Goal: Task Accomplishment & Management: Manage account settings

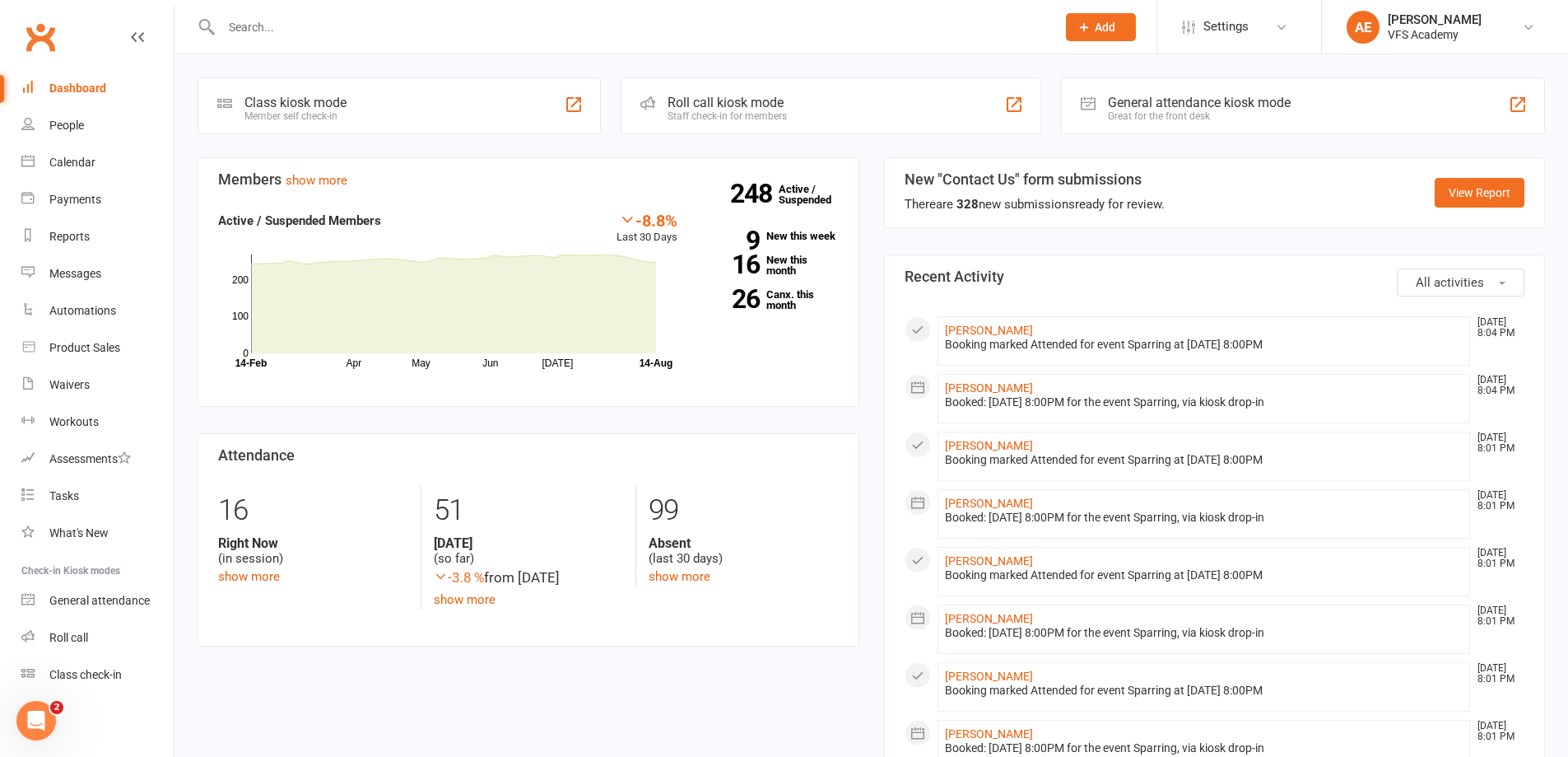
click at [320, 30] on input "text" at bounding box center [630, 27] width 828 height 23
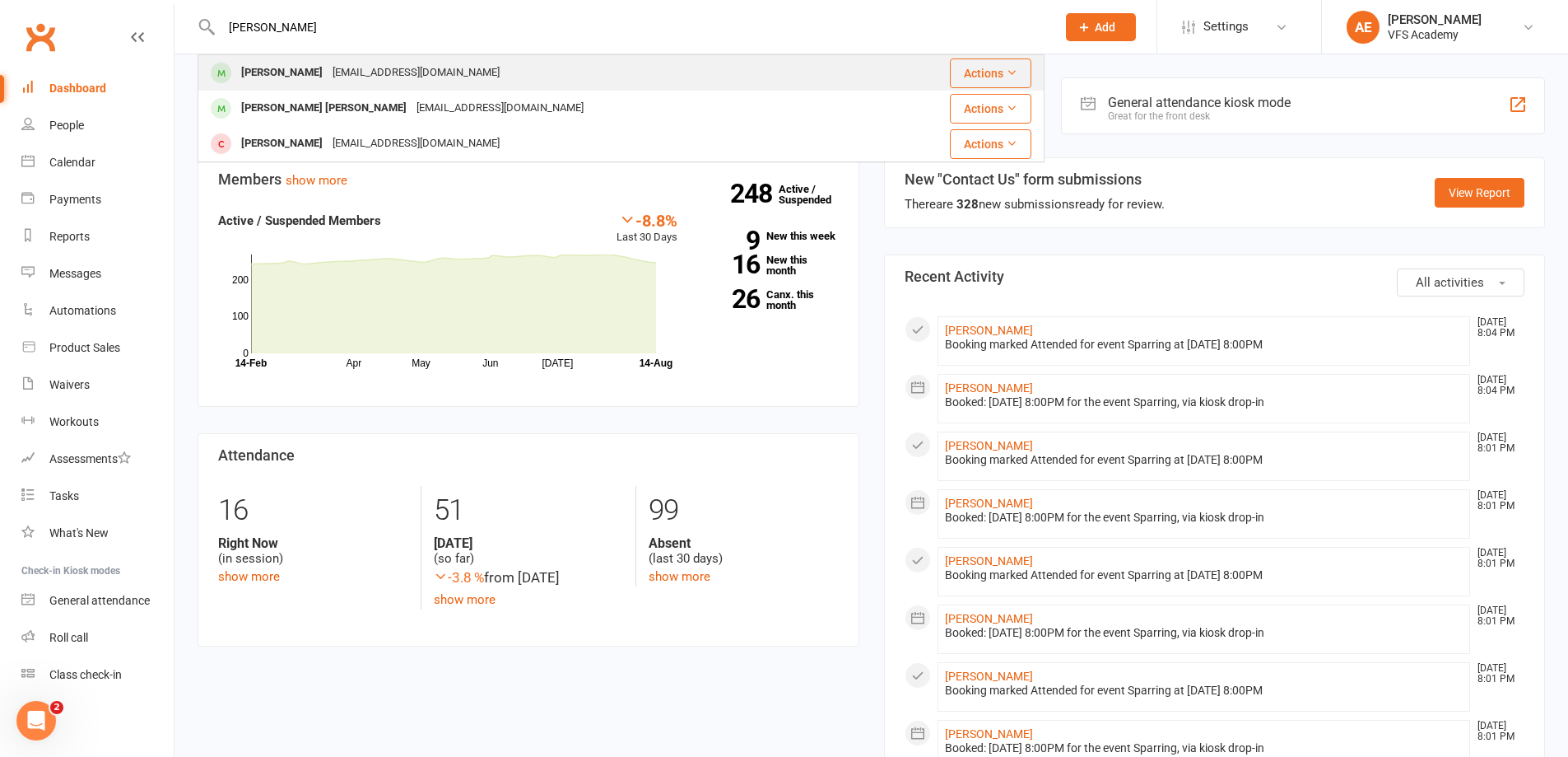
type input "wes"
click at [328, 75] on div "[PERSON_NAME]" at bounding box center [282, 73] width 92 height 24
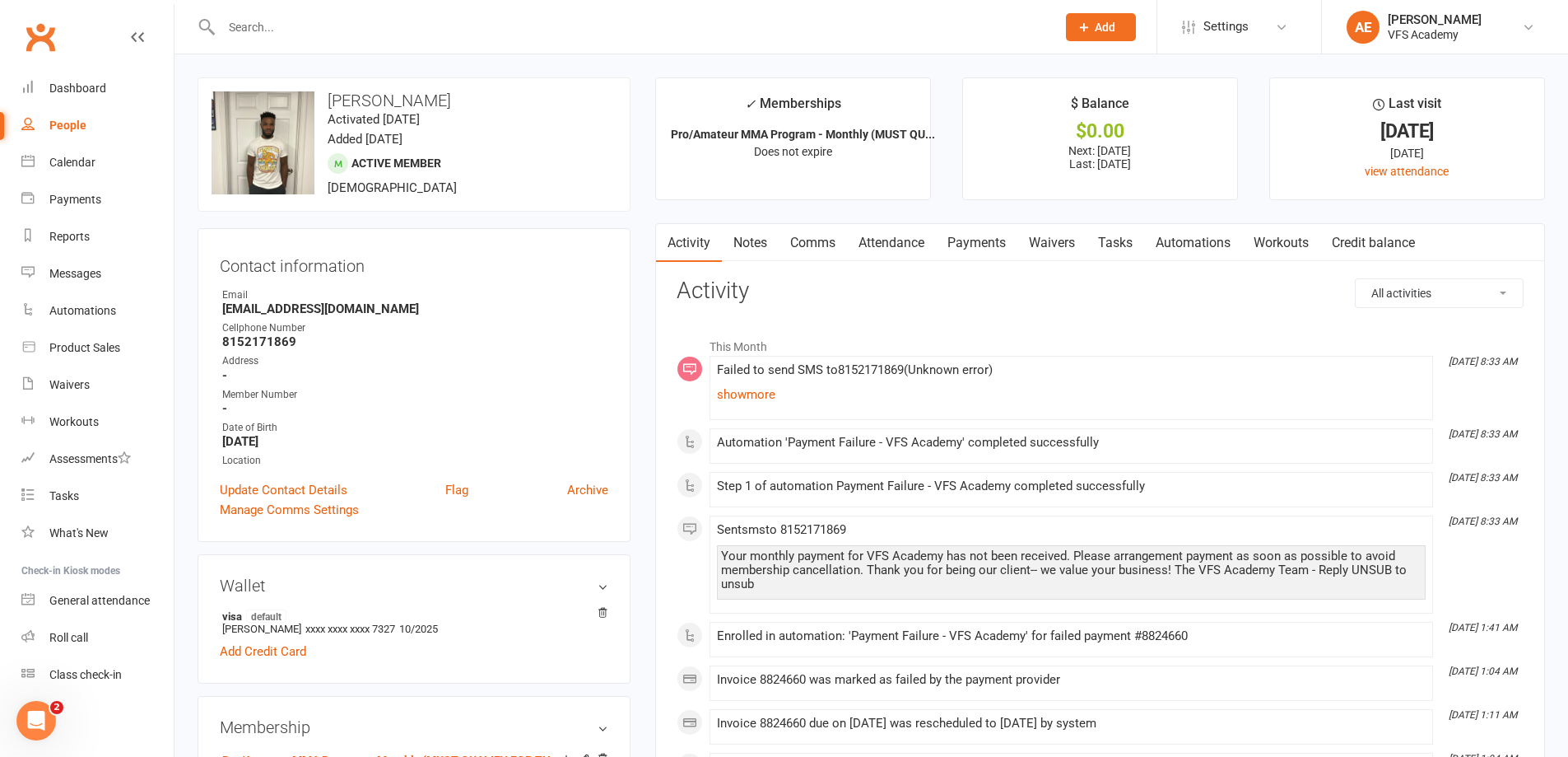
click at [1048, 243] on link "Waivers" at bounding box center [1051, 242] width 69 height 38
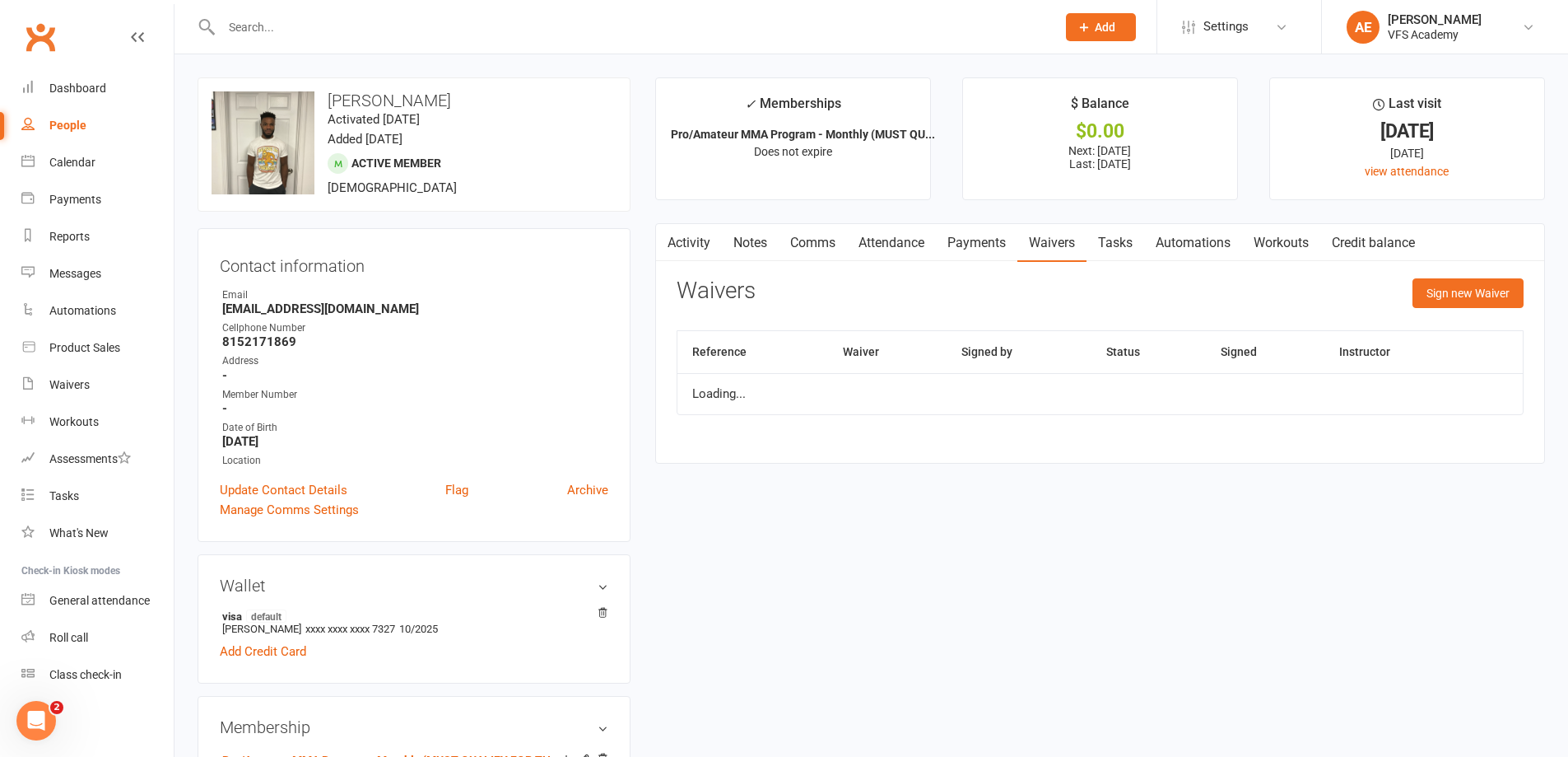
click at [1186, 248] on link "Automations" at bounding box center [1193, 242] width 98 height 38
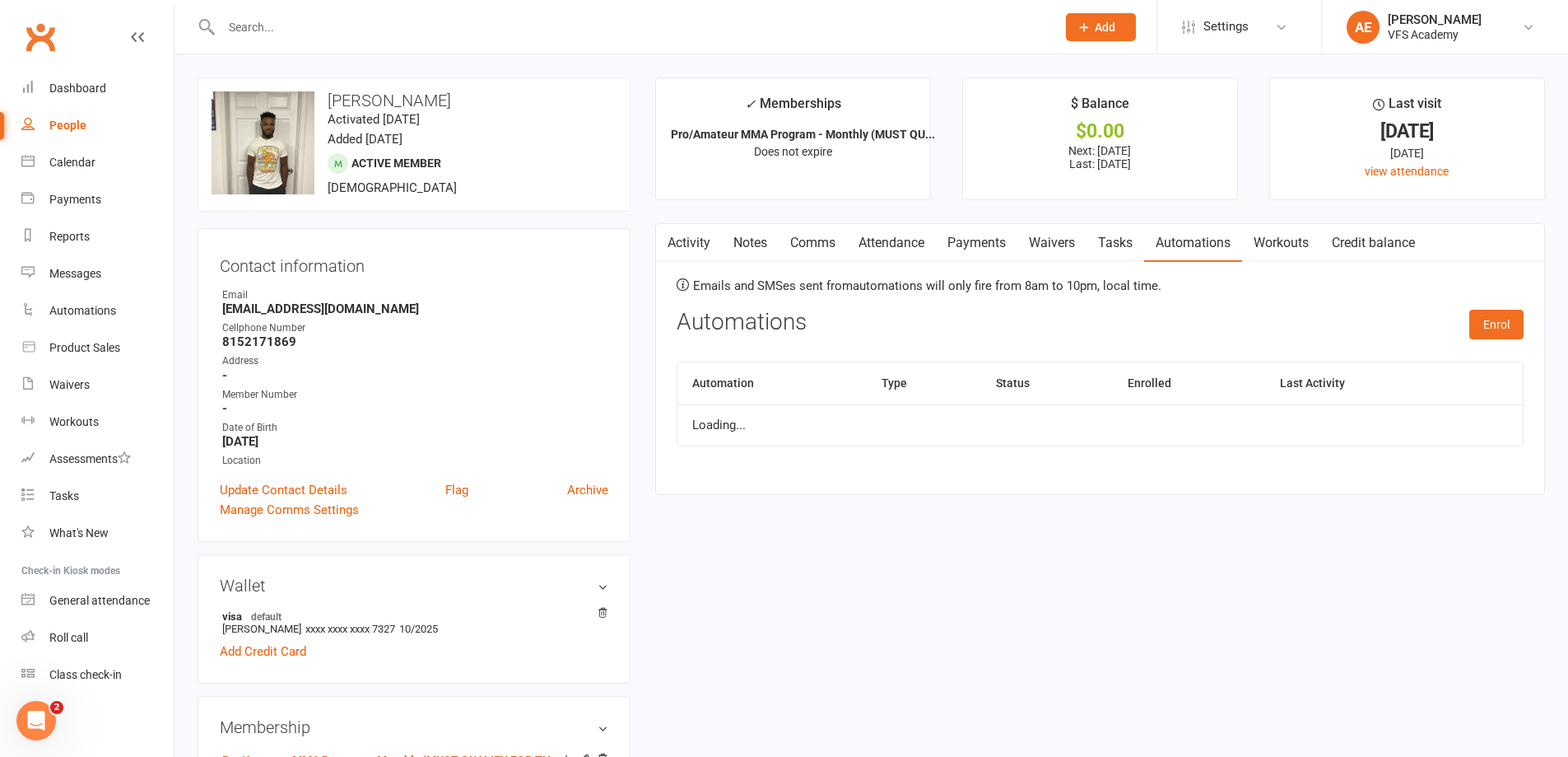
click at [951, 253] on link "Payments" at bounding box center [977, 242] width 82 height 38
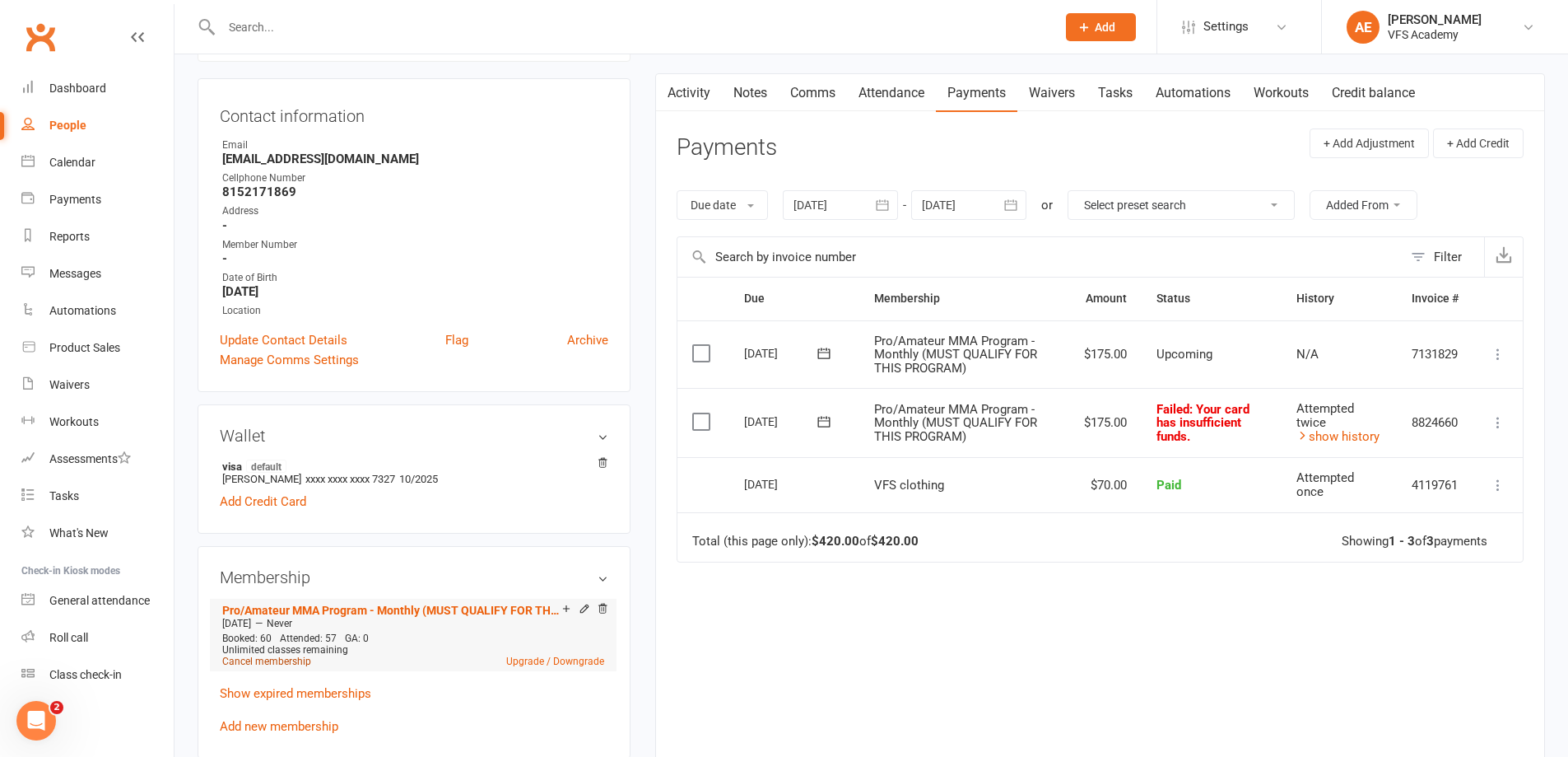
scroll to position [164, 0]
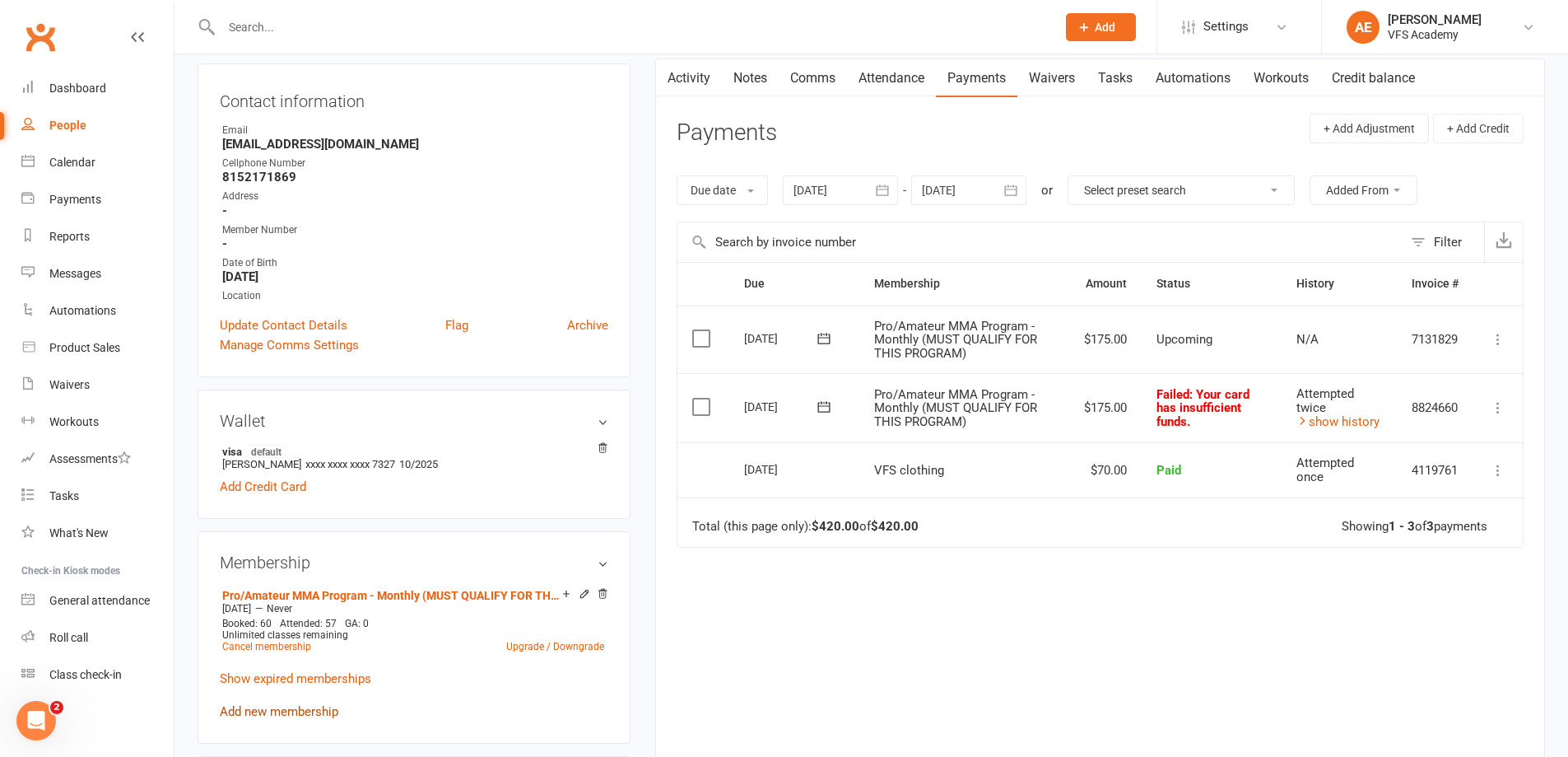
click at [305, 717] on link "Add new membership" at bounding box center [279, 711] width 118 height 15
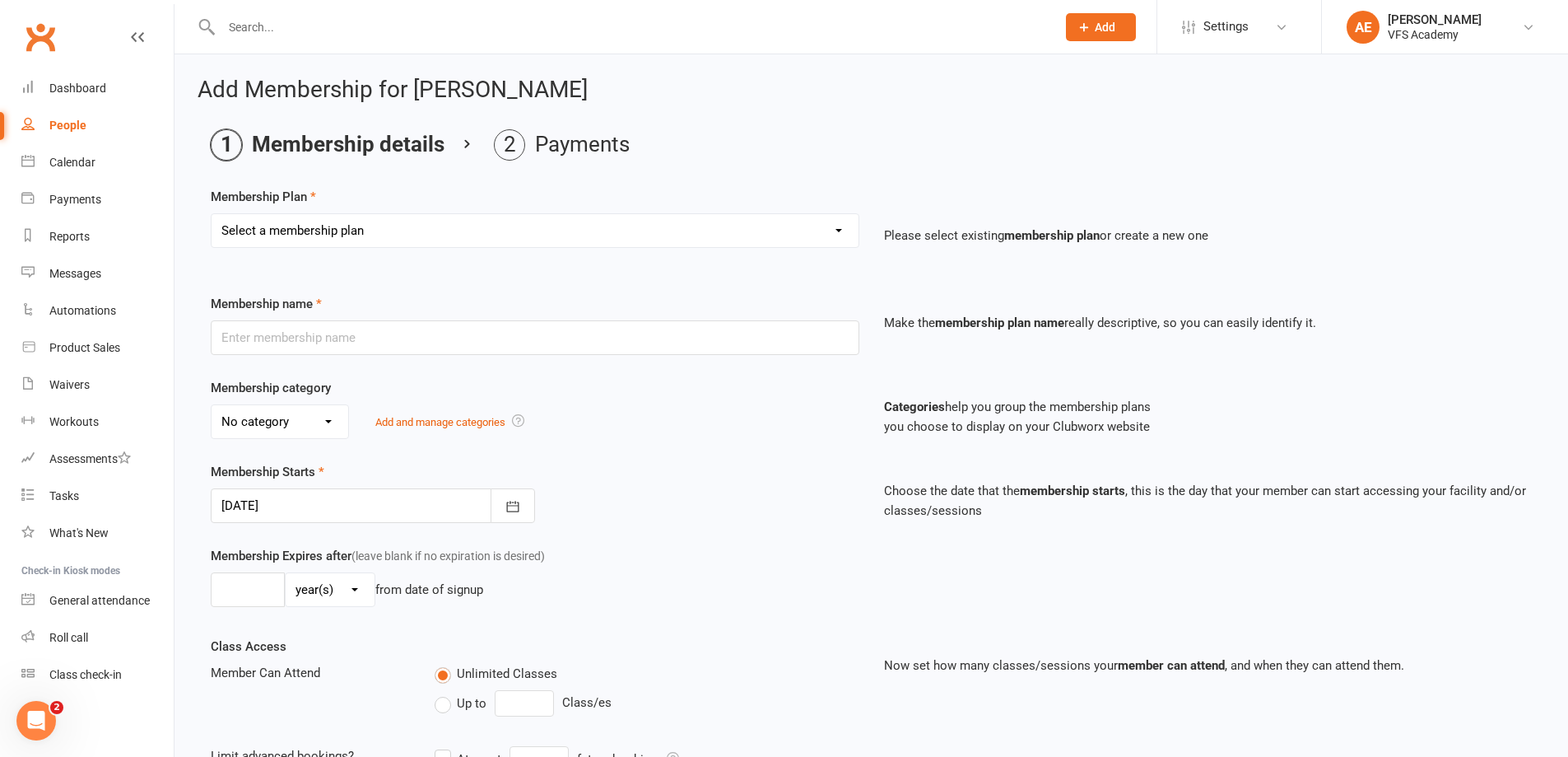
click at [392, 242] on select "Select a membership plan Create new Membership Plan Kid's Monthly Unlimited Kid…" at bounding box center [535, 230] width 647 height 33
select select "23"
click at [212, 214] on select "Select a membership plan Create new Membership Plan Kid's Monthly Unlimited Kid…" at bounding box center [535, 230] width 647 height 33
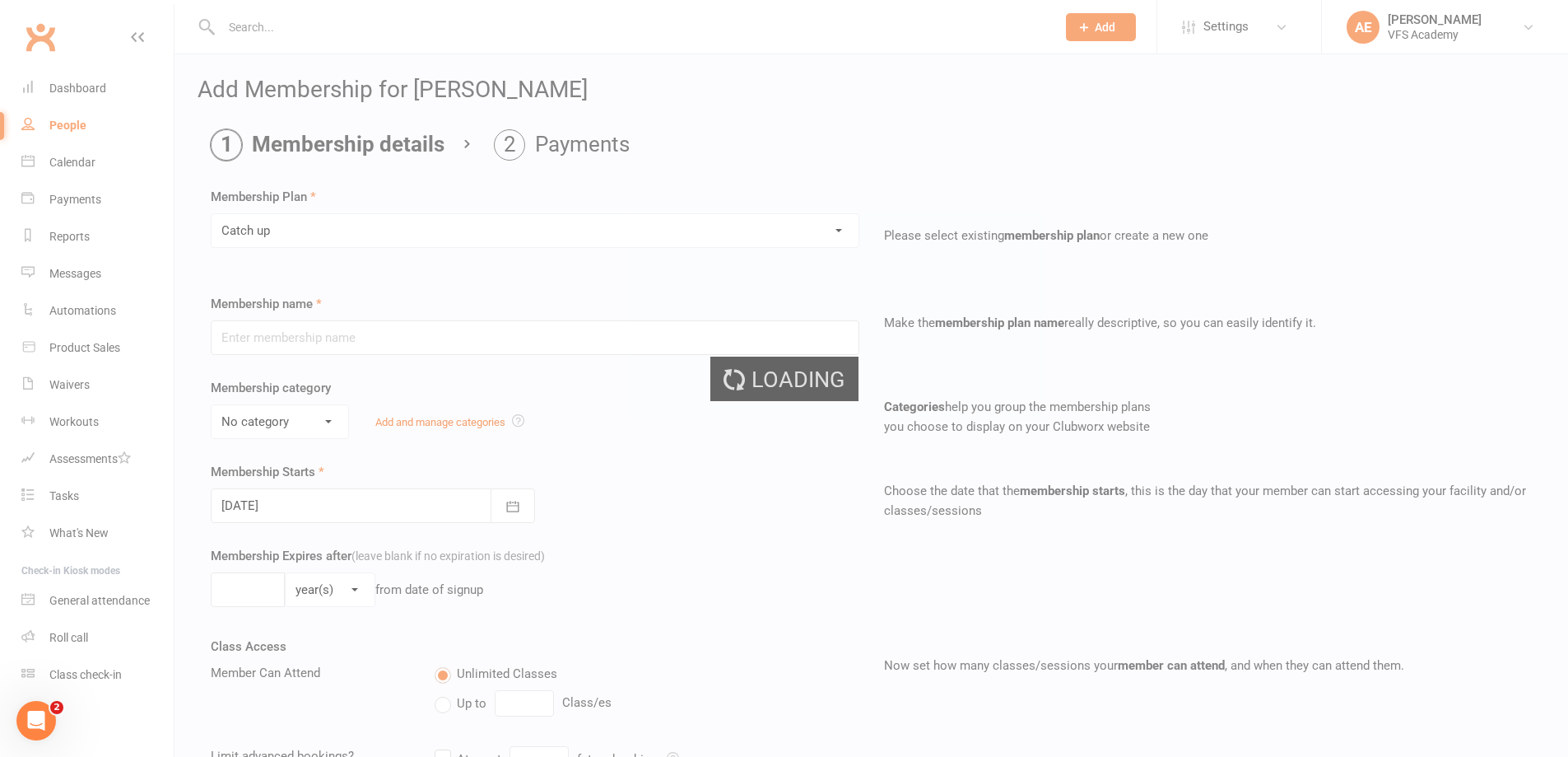
type input "Catch up"
select select "2"
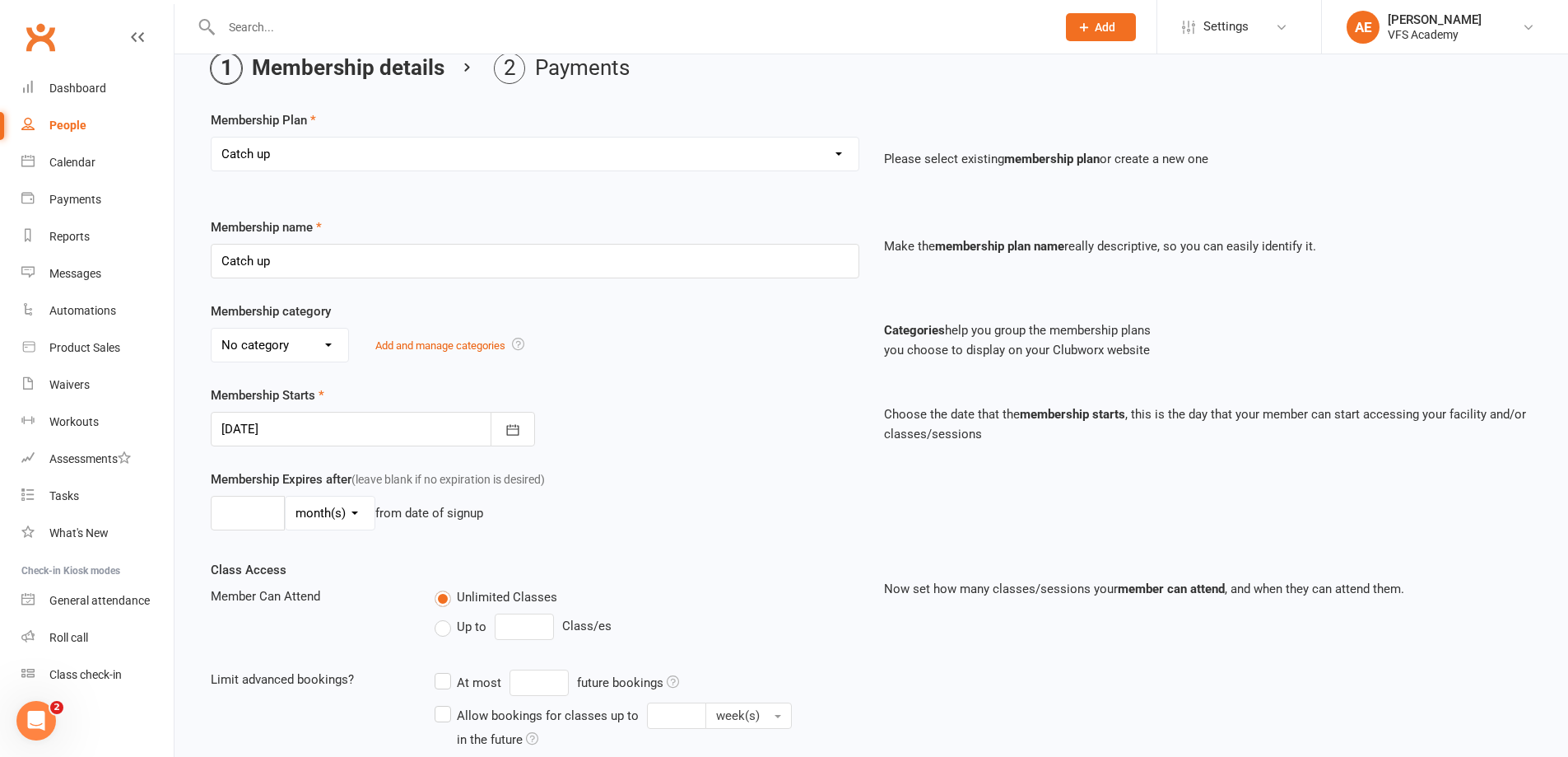
scroll to position [290, 0]
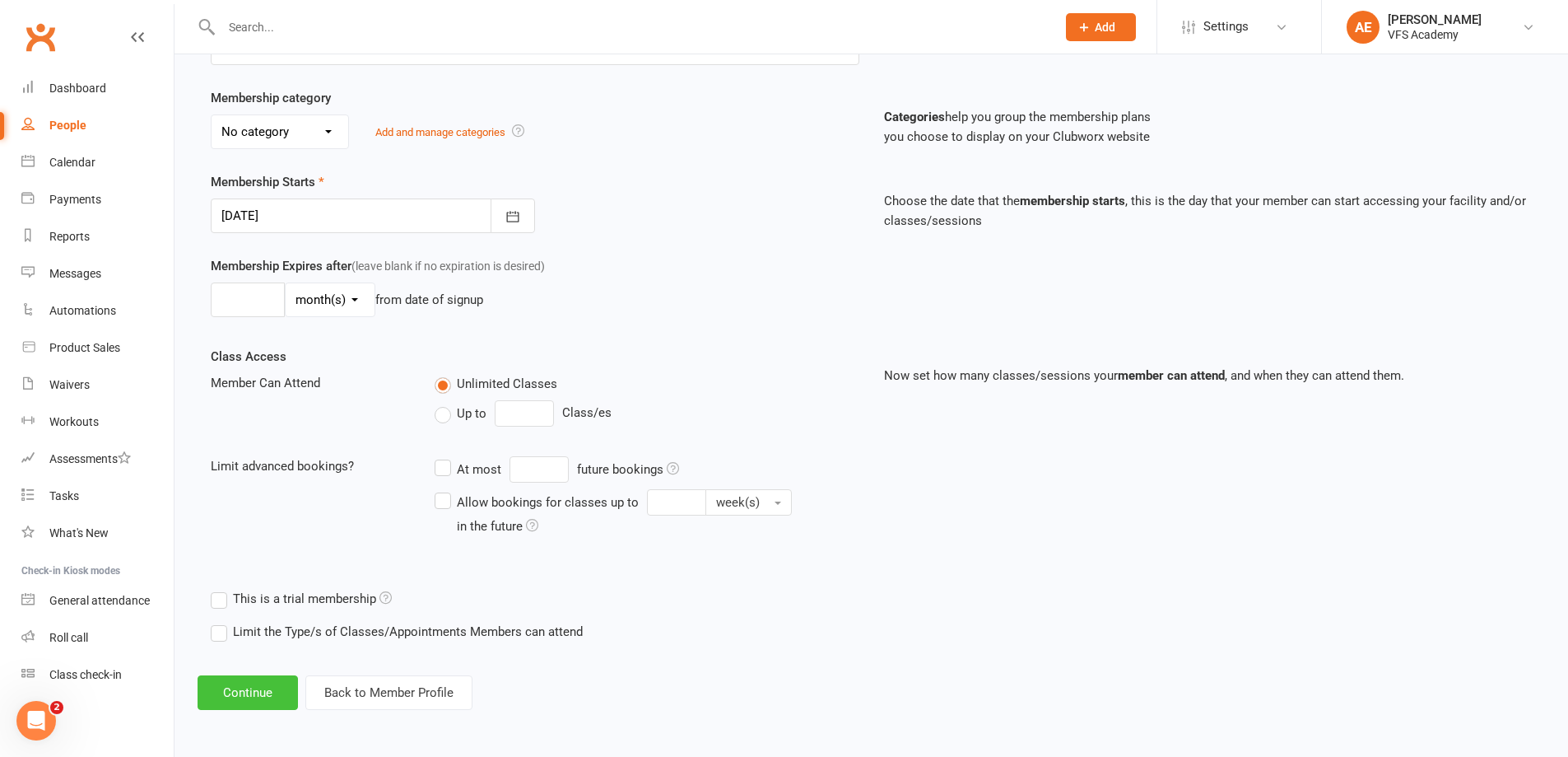
click at [241, 680] on button "Continue" at bounding box center [248, 692] width 101 height 35
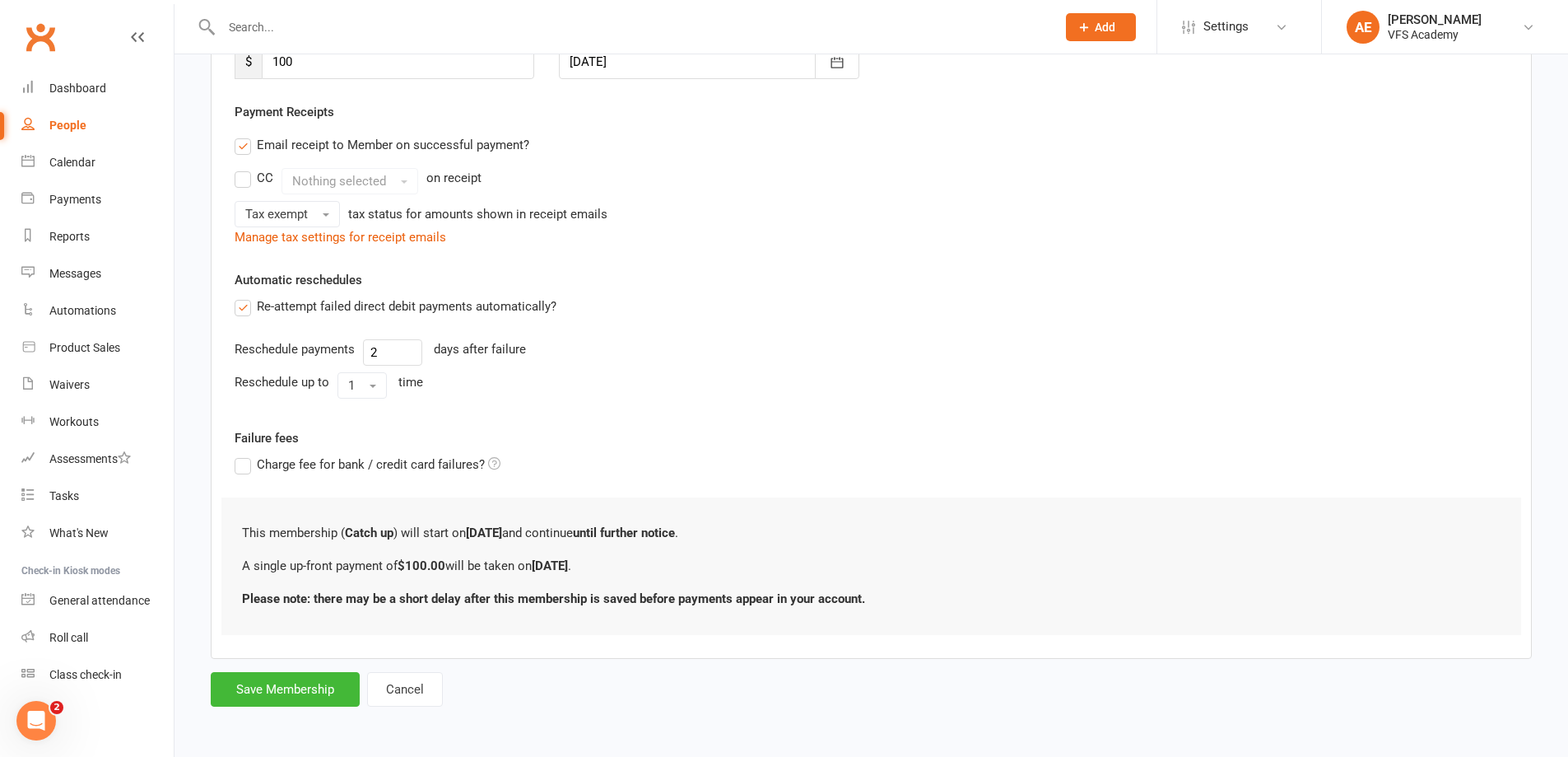
scroll to position [0, 0]
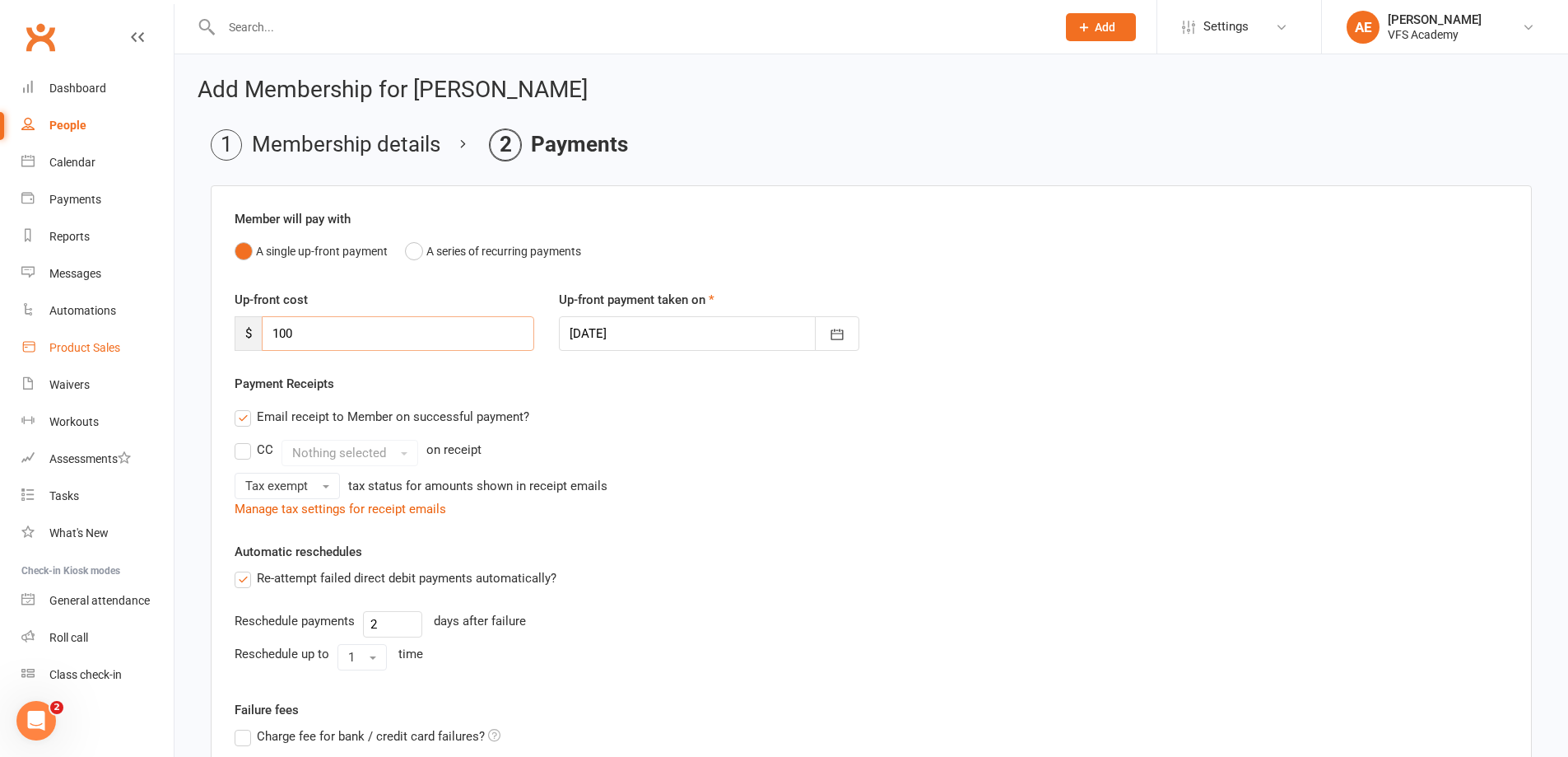
drag, startPoint x: 442, startPoint y: 331, endPoint x: 158, endPoint y: 351, distance: 284.7
click at [158, 351] on ui-view "Prospect Member Non-attending contact Class / event Appointment Task Membership…" at bounding box center [784, 505] width 1568 height 1000
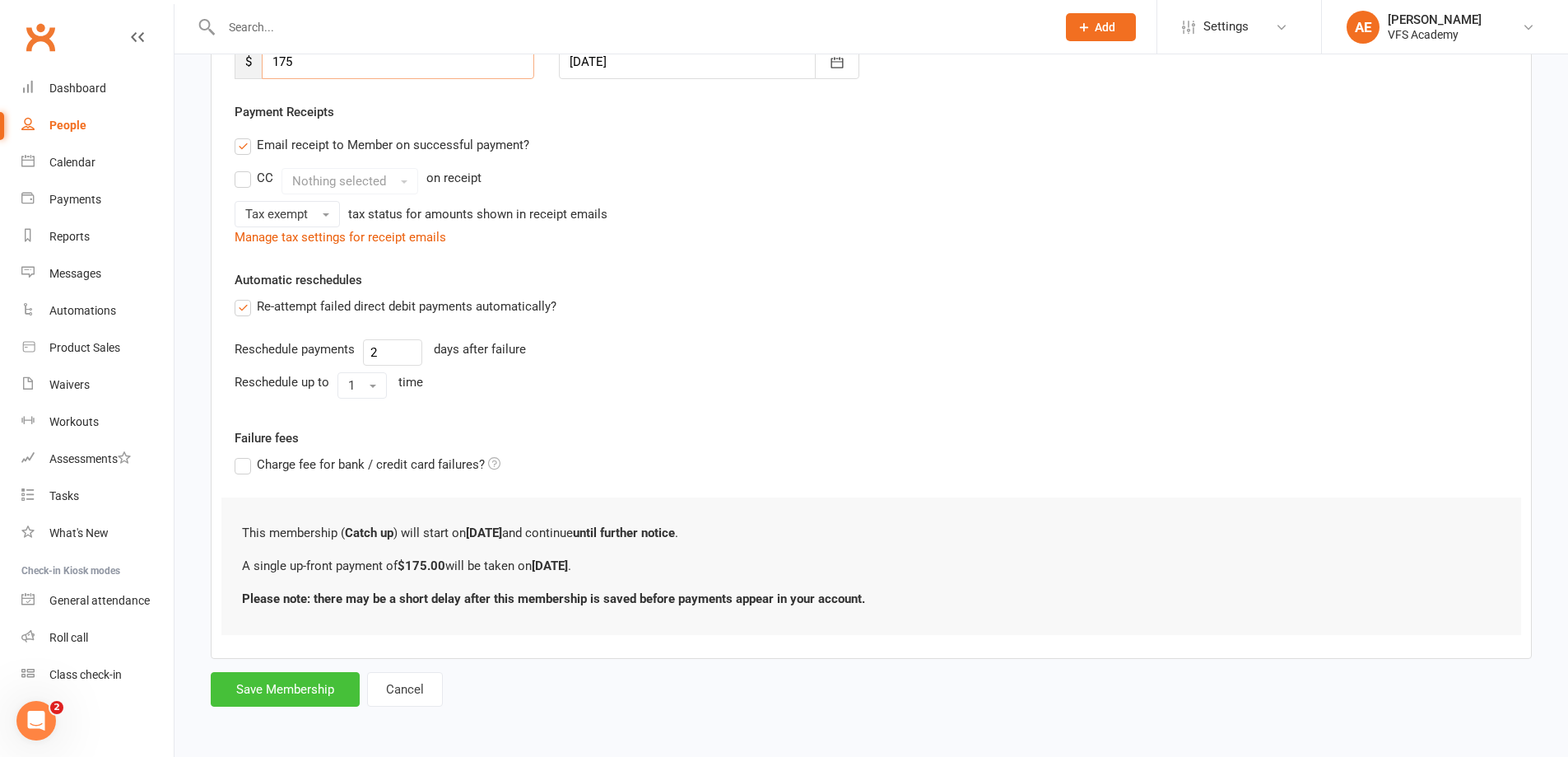
type input "175"
click at [244, 693] on button "Save Membership" at bounding box center [285, 689] width 149 height 35
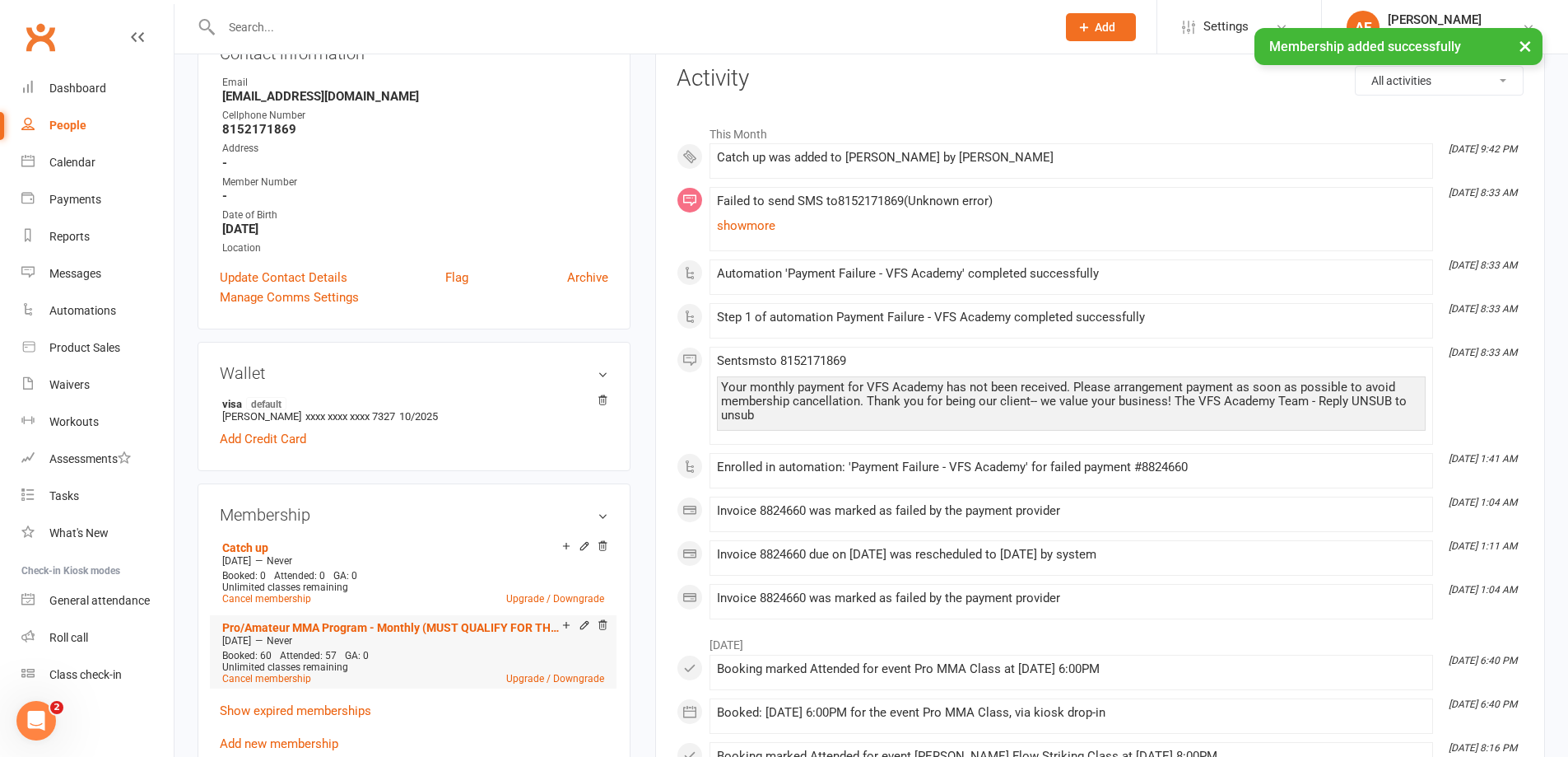
scroll to position [247, 0]
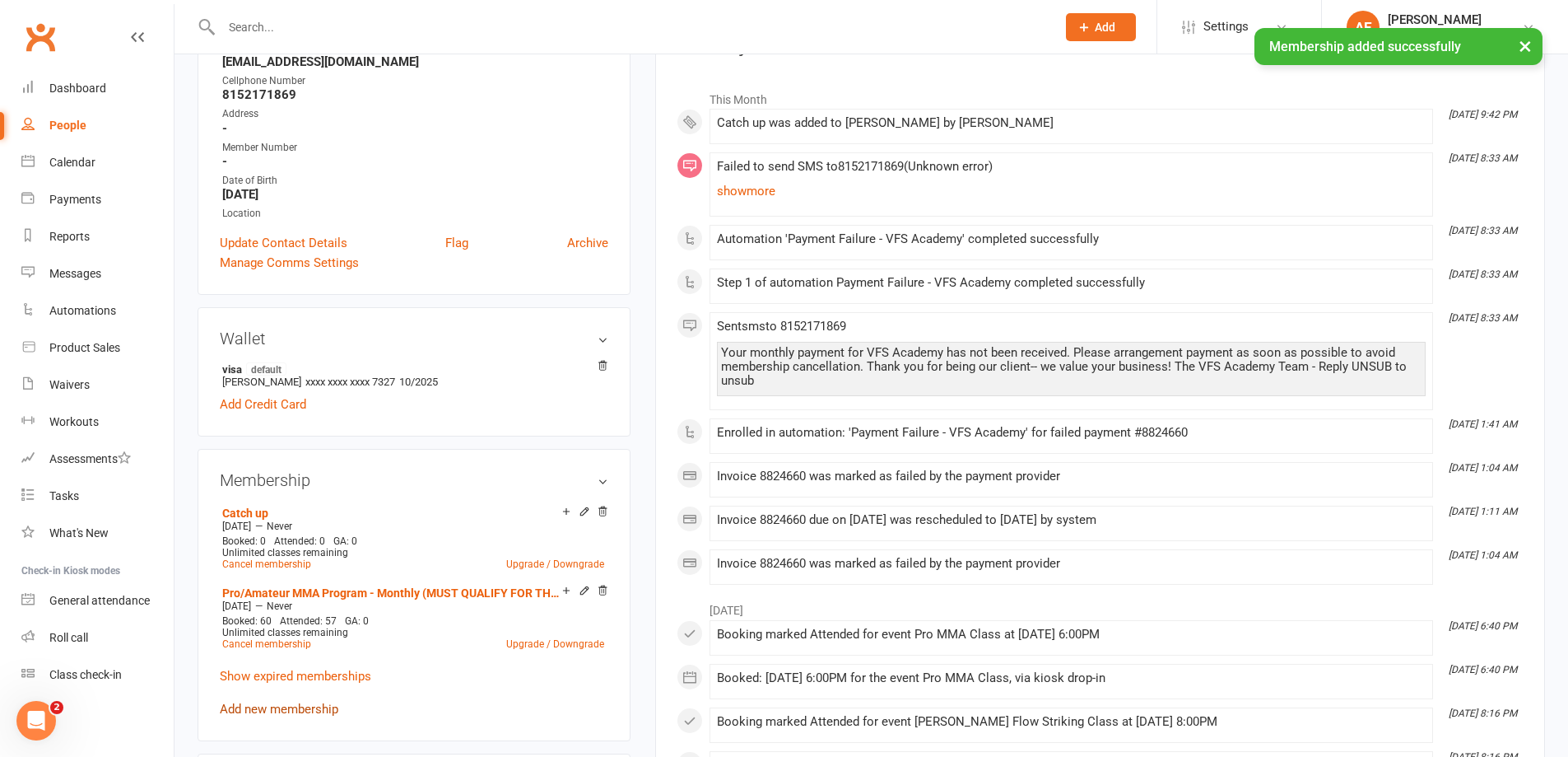
click at [316, 707] on link "Add new membership" at bounding box center [279, 709] width 118 height 15
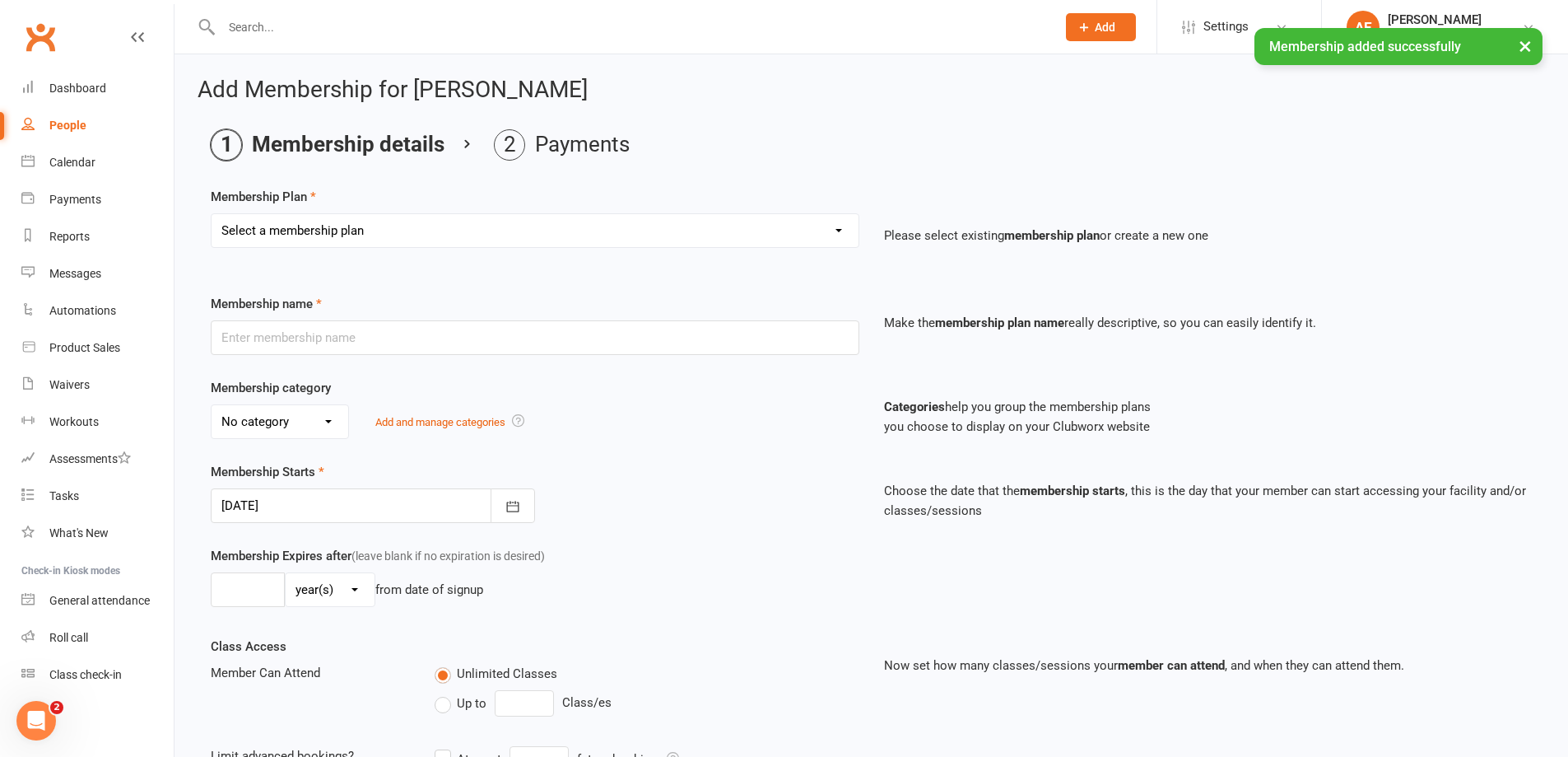
drag, startPoint x: 304, startPoint y: 220, endPoint x: 311, endPoint y: 238, distance: 19.3
click at [304, 220] on select "Select a membership plan Create new Membership Plan Kid's Monthly Unlimited Kid…" at bounding box center [535, 230] width 647 height 33
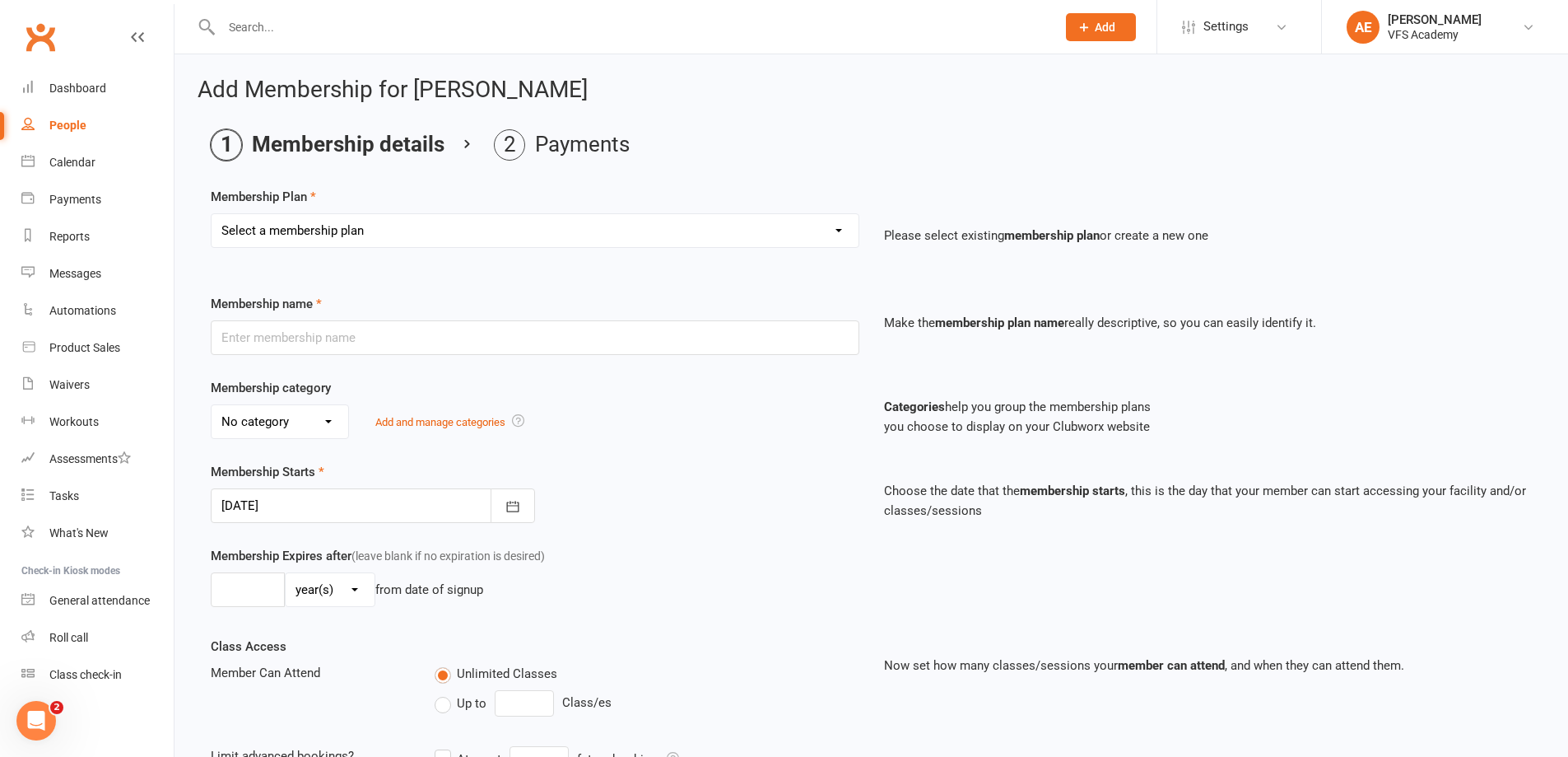
select select "25"
click at [212, 214] on select "Select a membership plan Create new Membership Plan Kid's Monthly Unlimited Kid…" at bounding box center [535, 230] width 647 height 33
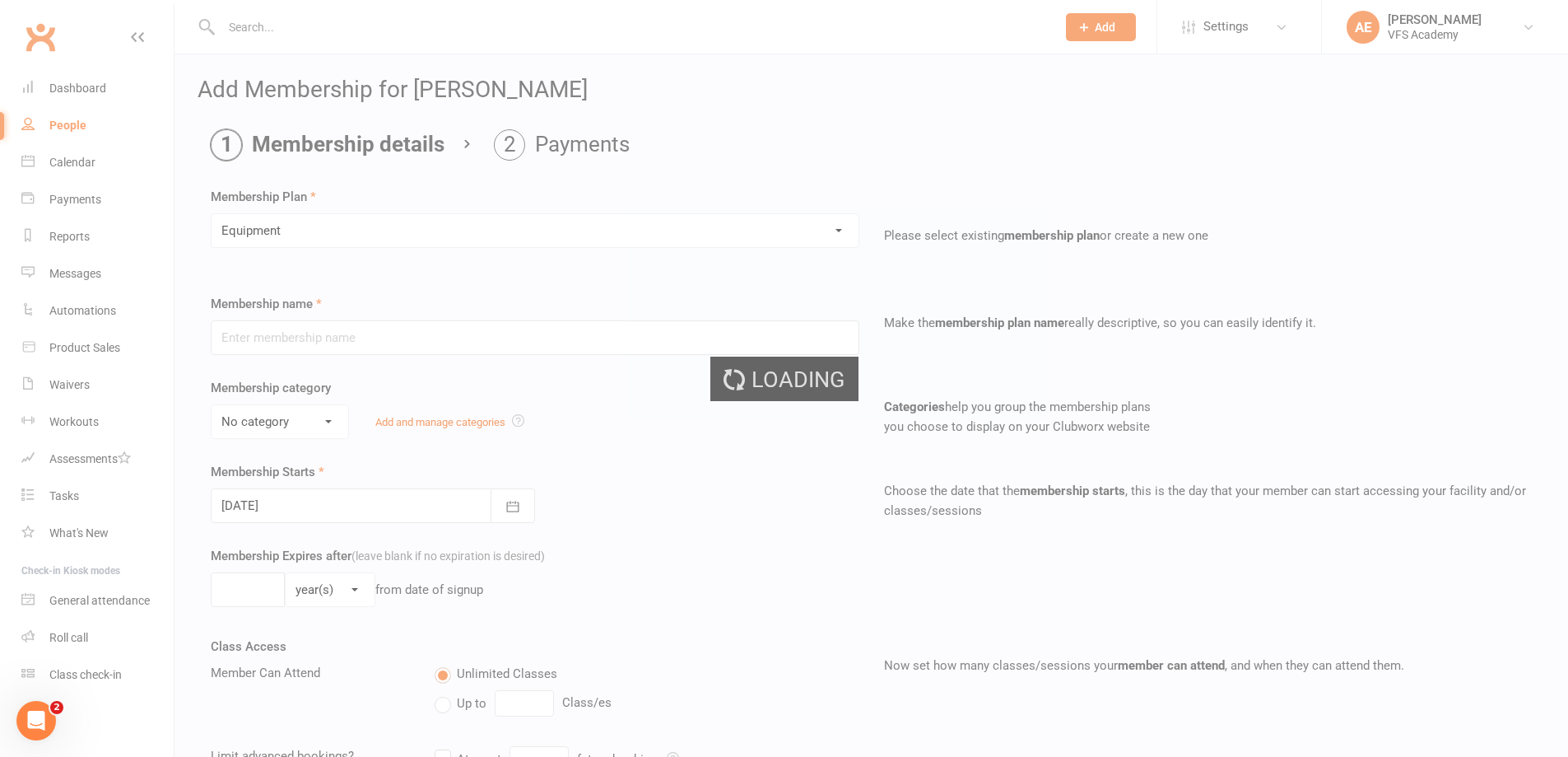
type input "Equipment"
select select "5"
type input "1"
select select "0"
type input "0"
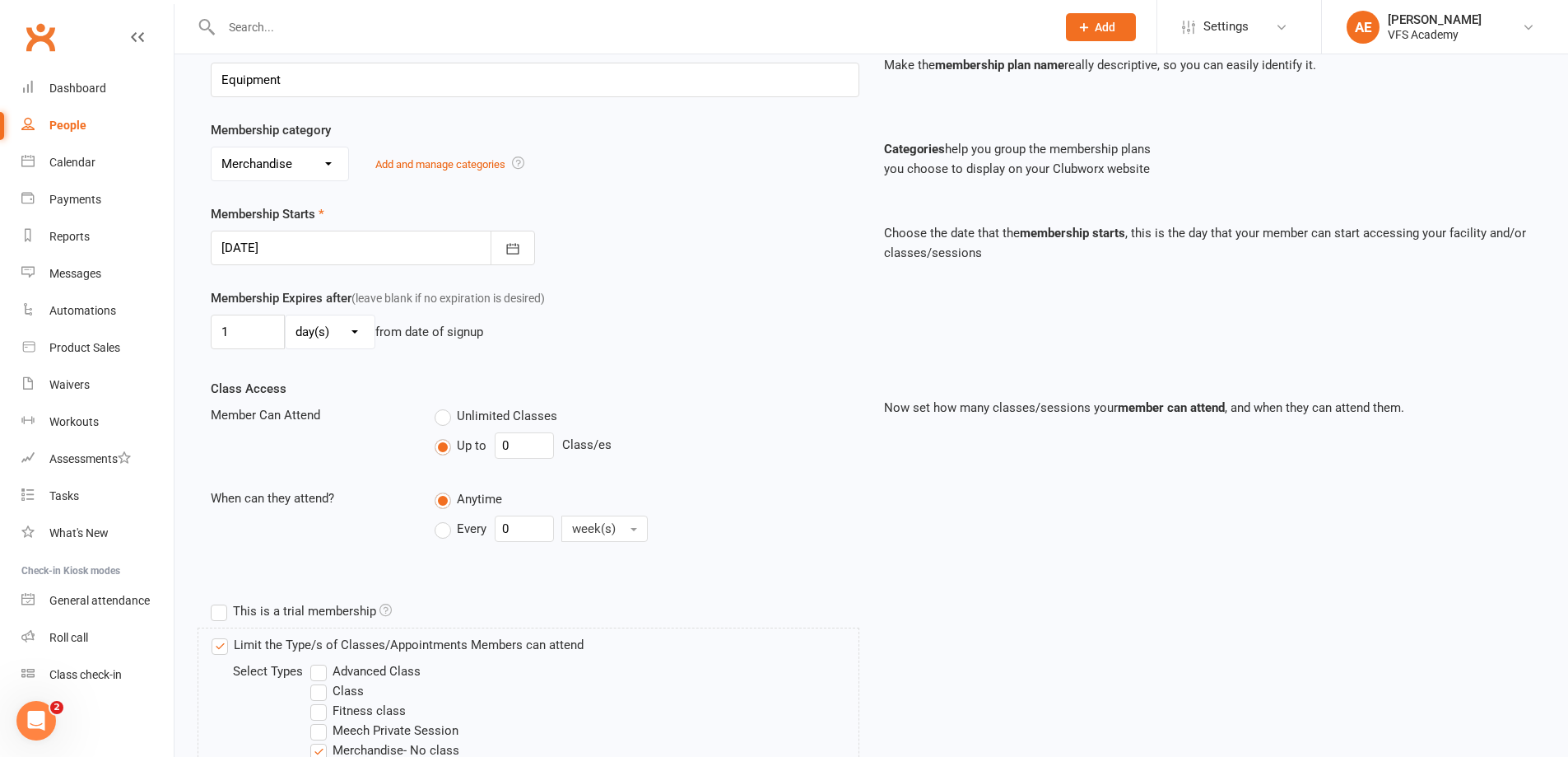
scroll to position [494, 0]
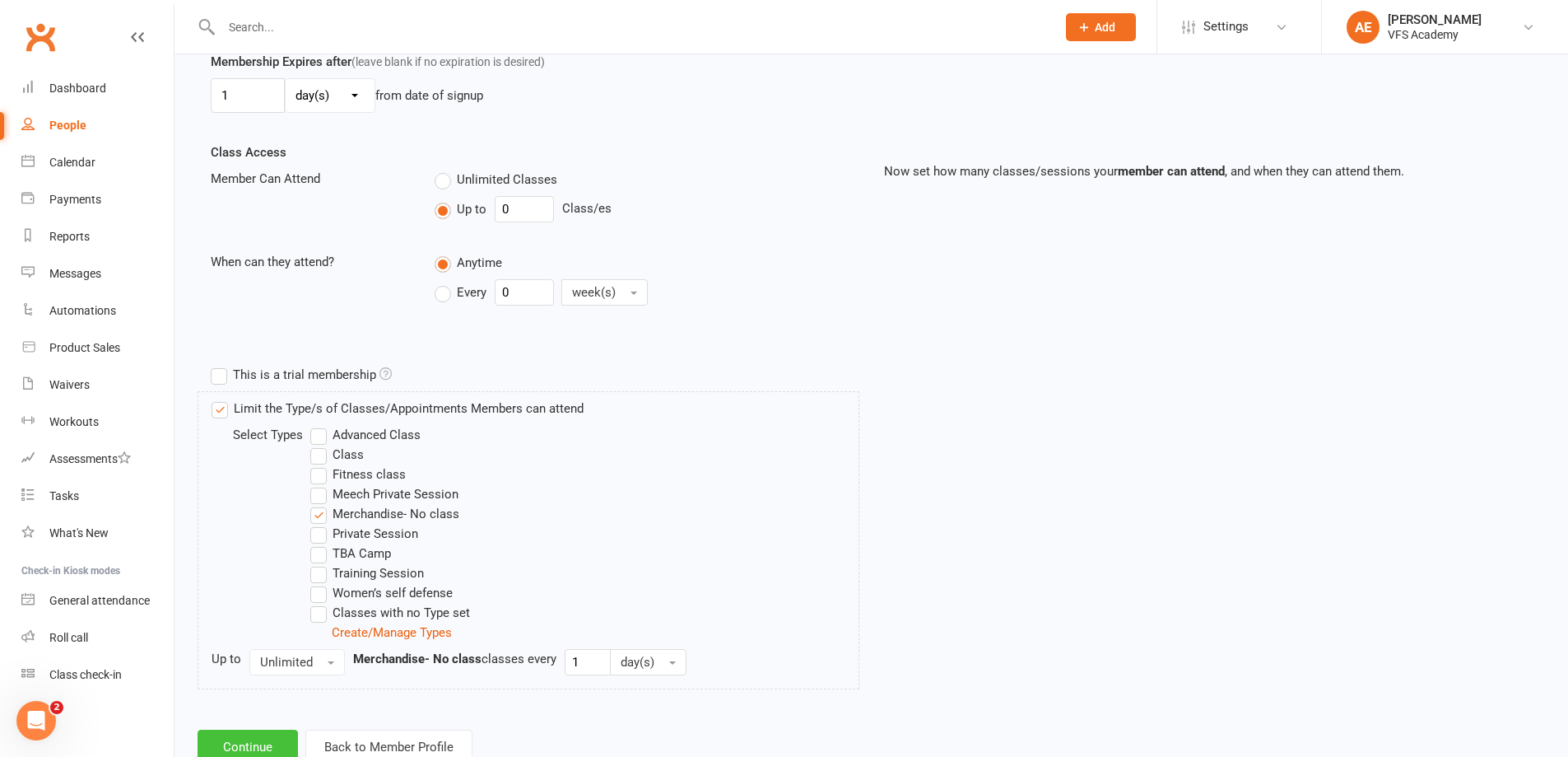
click at [250, 729] on button "Continue" at bounding box center [248, 746] width 101 height 35
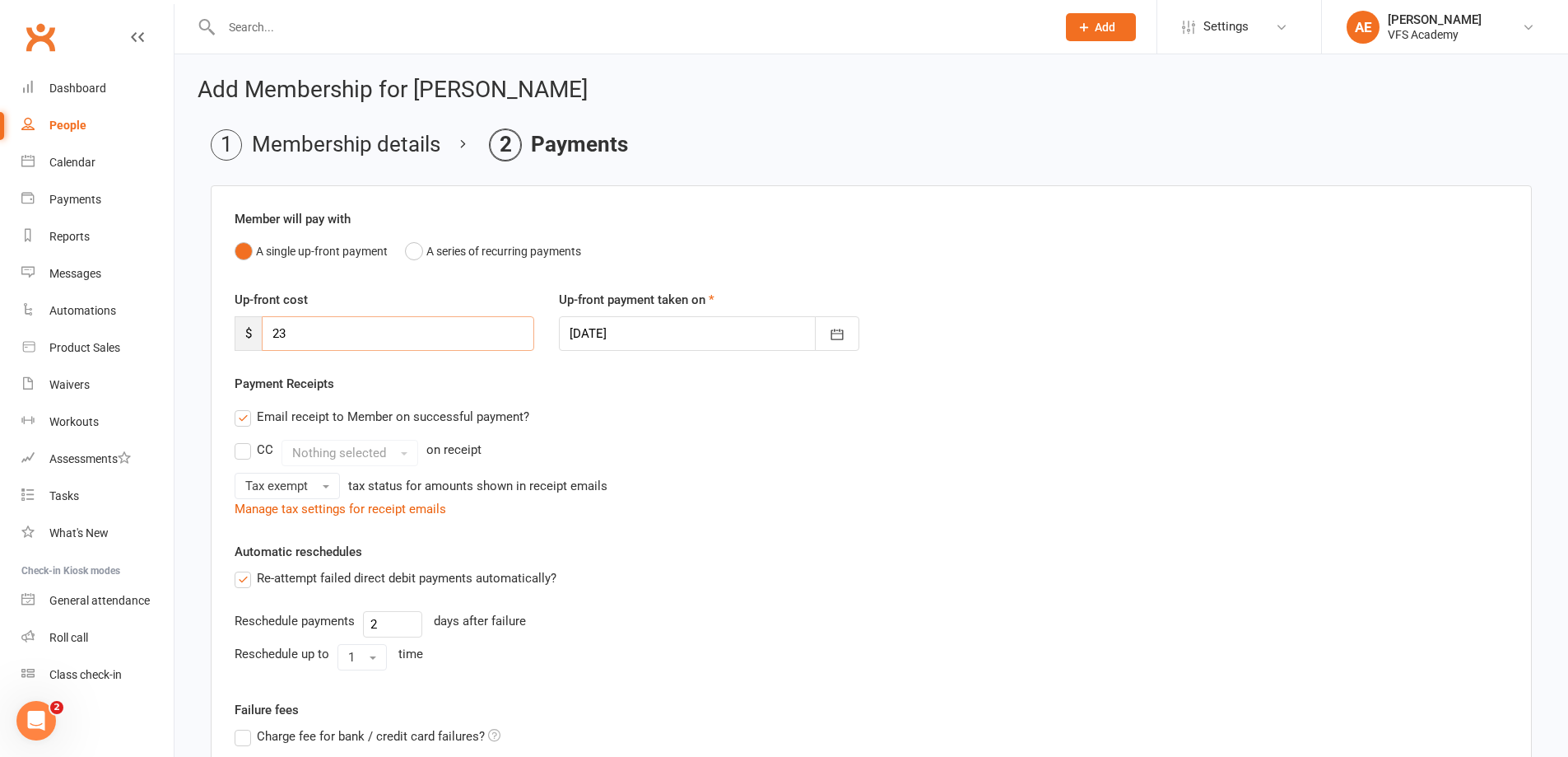
drag, startPoint x: 354, startPoint y: 322, endPoint x: 250, endPoint y: 372, distance: 115.4
click at [250, 372] on div "Up-front cost $ 23 Up-front payment taken on 14 Aug 2025 August 2025 Sun Mon Tu…" at bounding box center [872, 332] width 1298 height 84
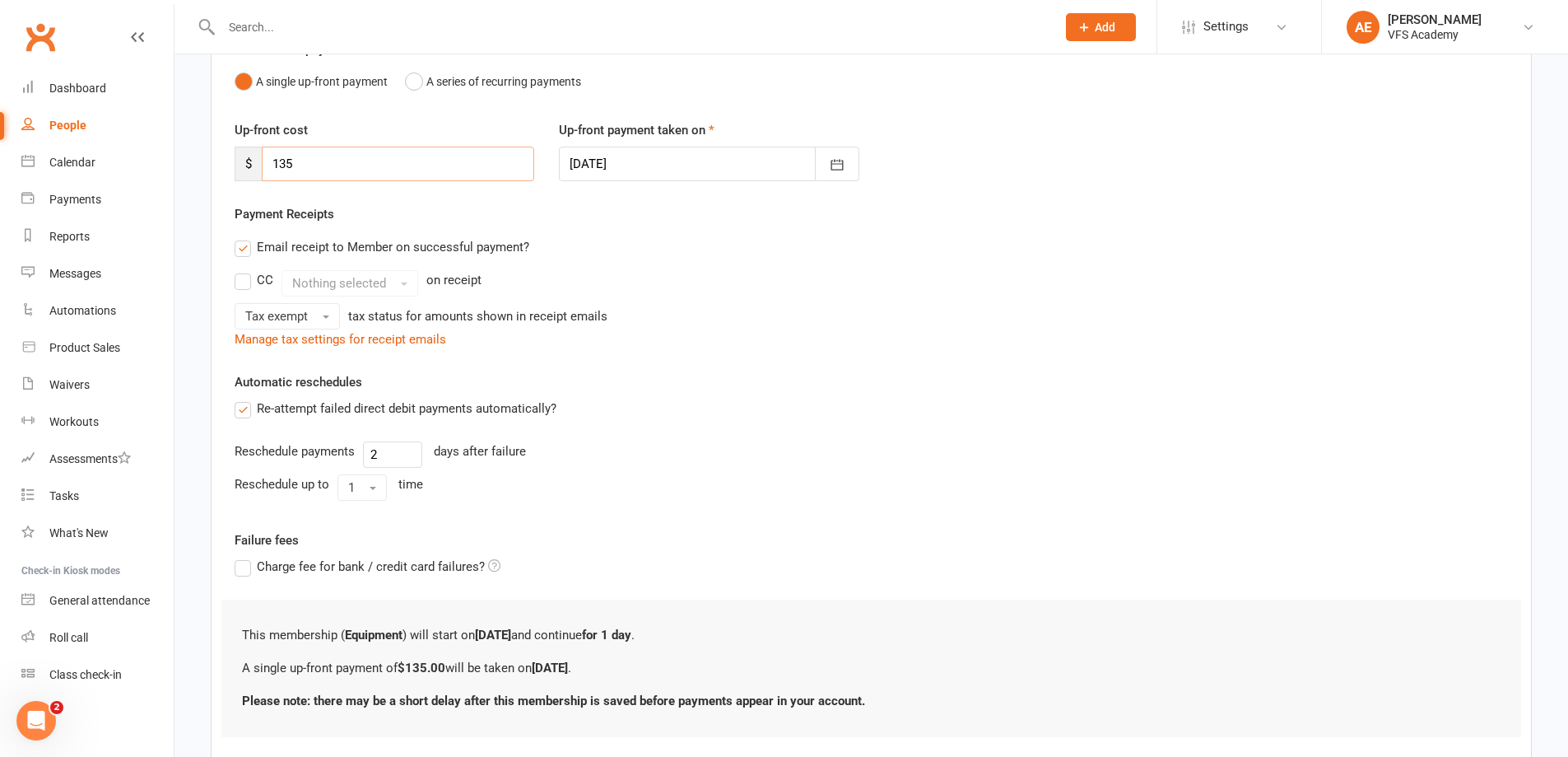
scroll to position [272, 0]
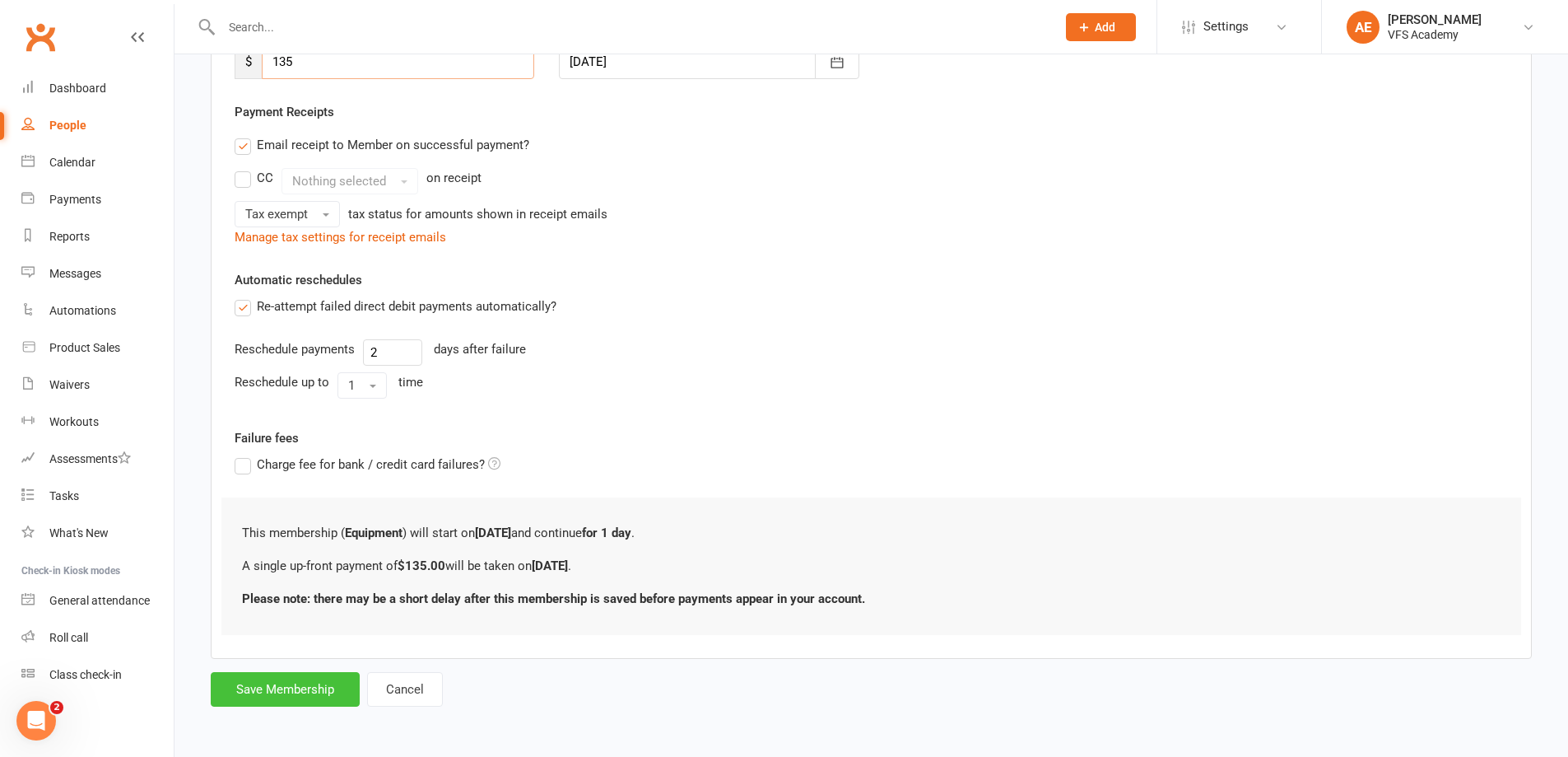
type input "135"
click at [308, 688] on button "Save Membership" at bounding box center [285, 689] width 149 height 35
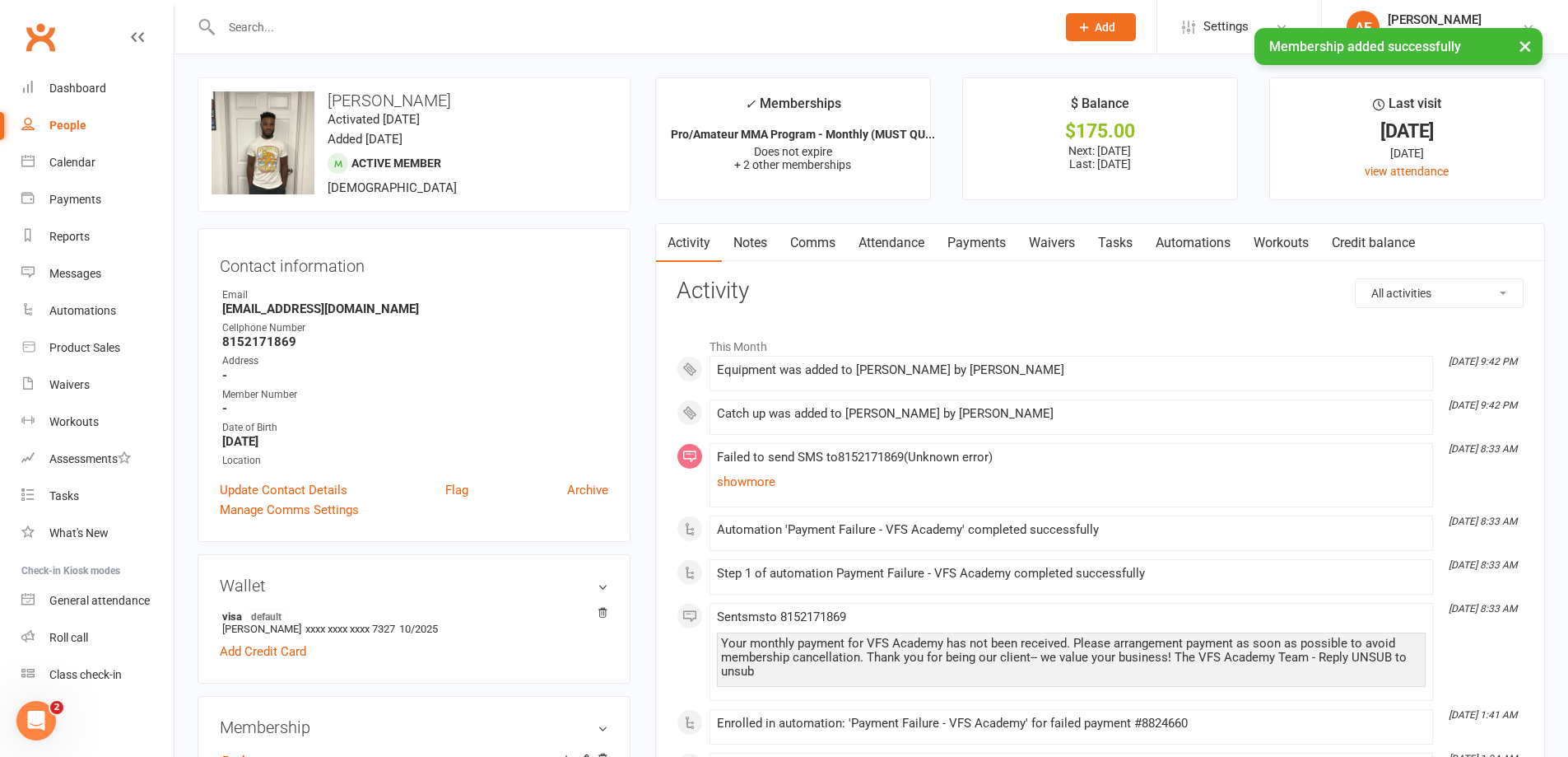
click at [971, 245] on link "Payments" at bounding box center [977, 242] width 82 height 38
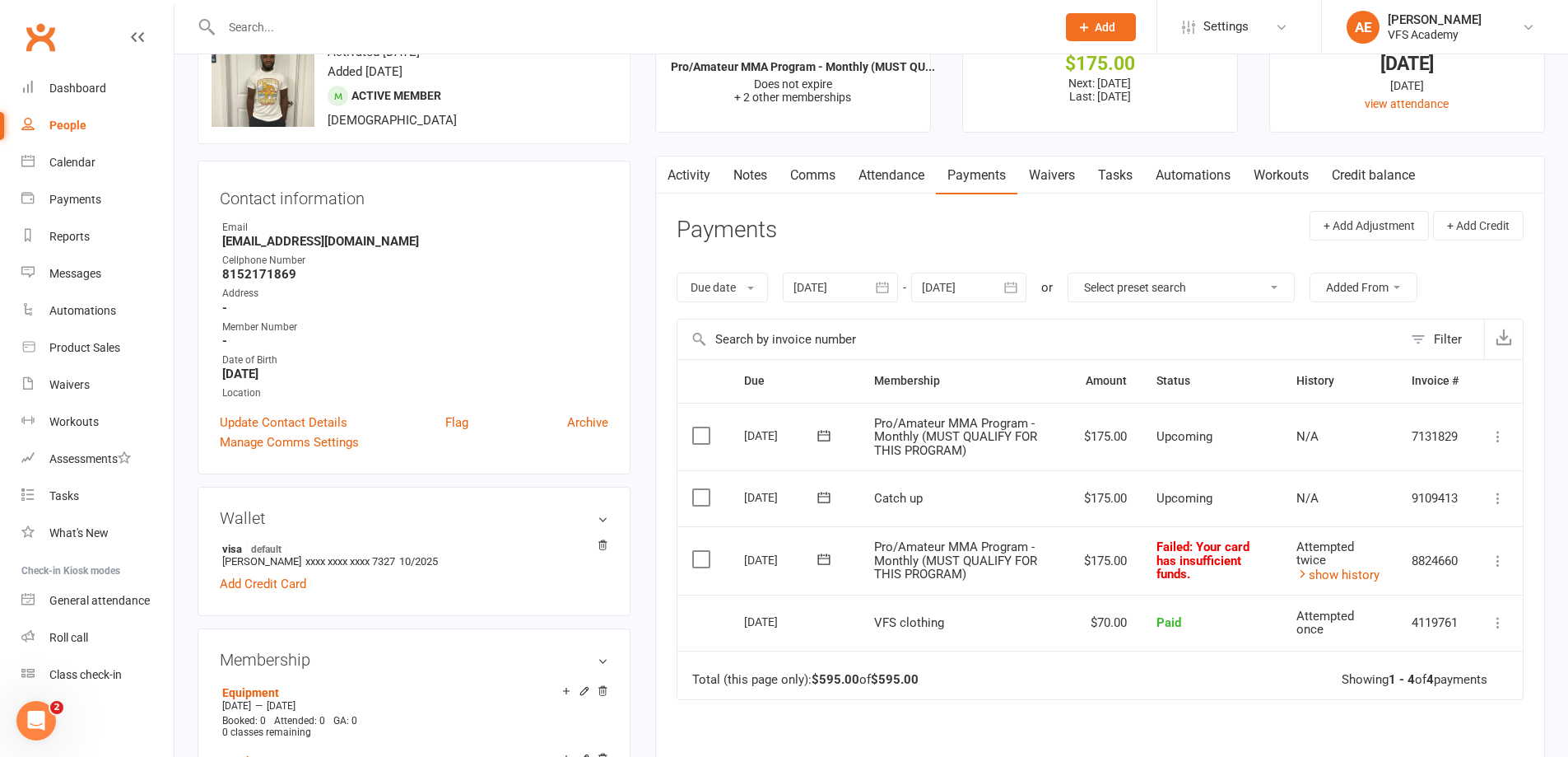
scroll to position [164, 0]
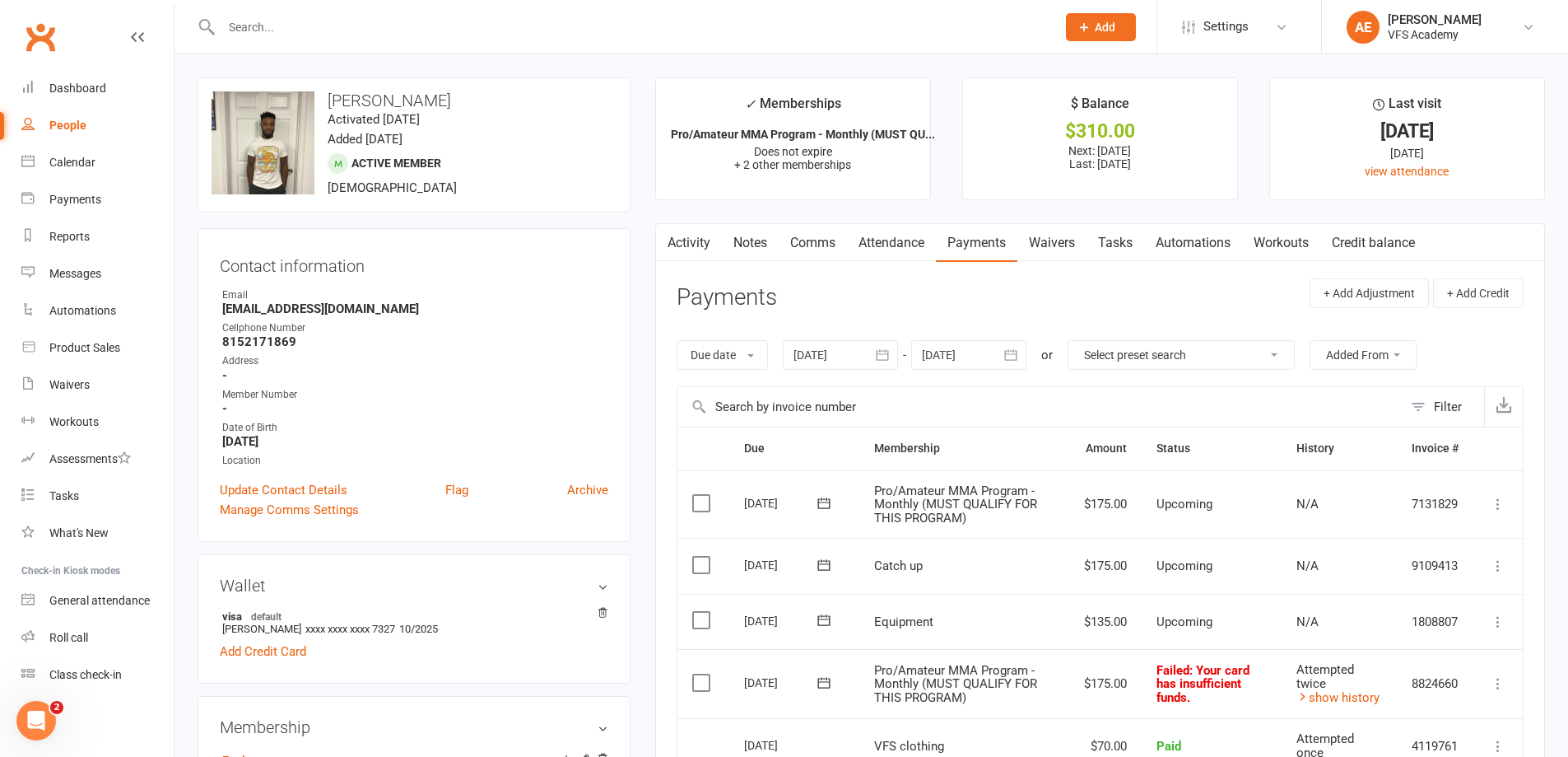
click at [1495, 612] on button at bounding box center [1498, 621] width 20 height 20
click at [1435, 656] on link "Mark as Paid (Cash)" at bounding box center [1425, 654] width 163 height 33
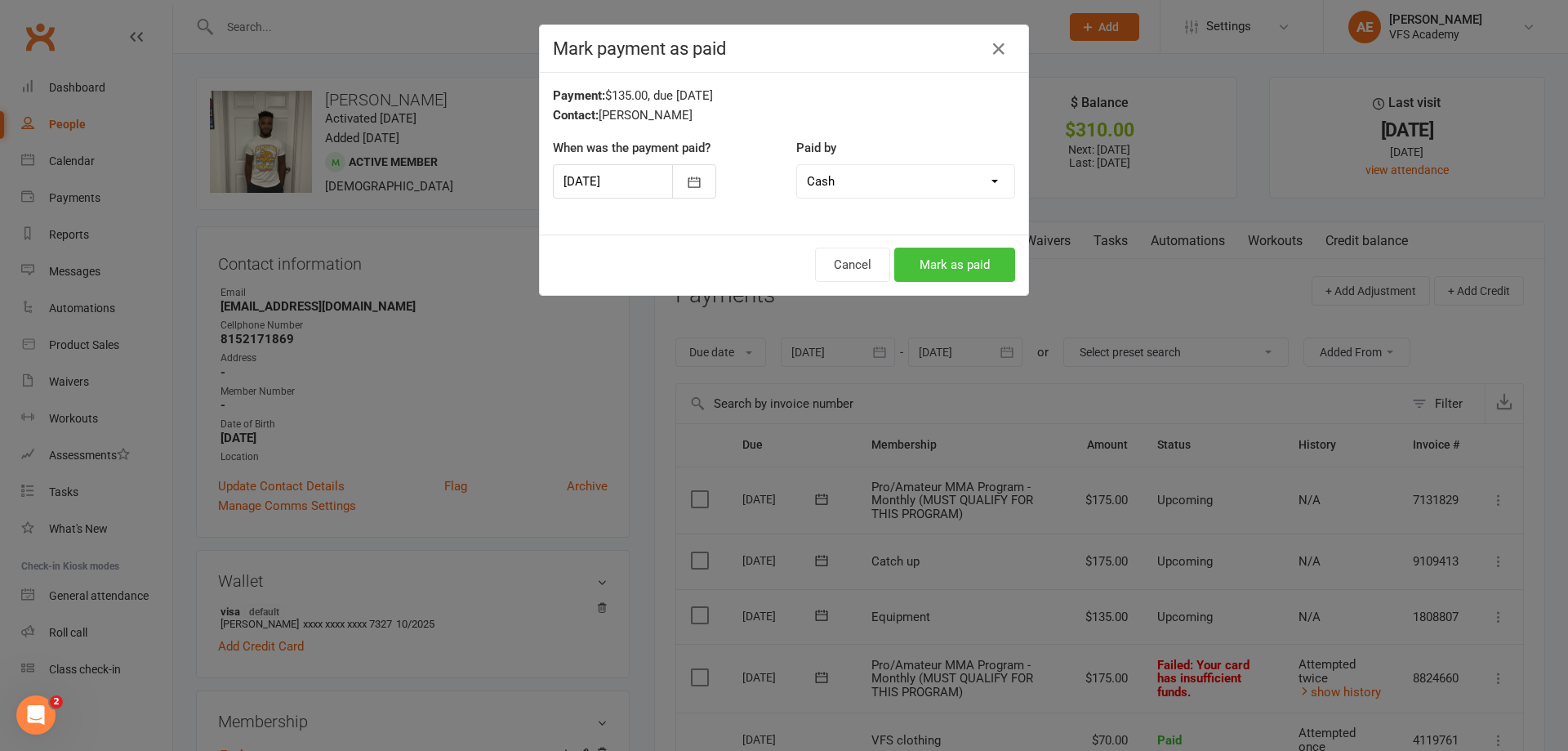
click at [910, 254] on button "Mark as paid" at bounding box center [955, 265] width 121 height 35
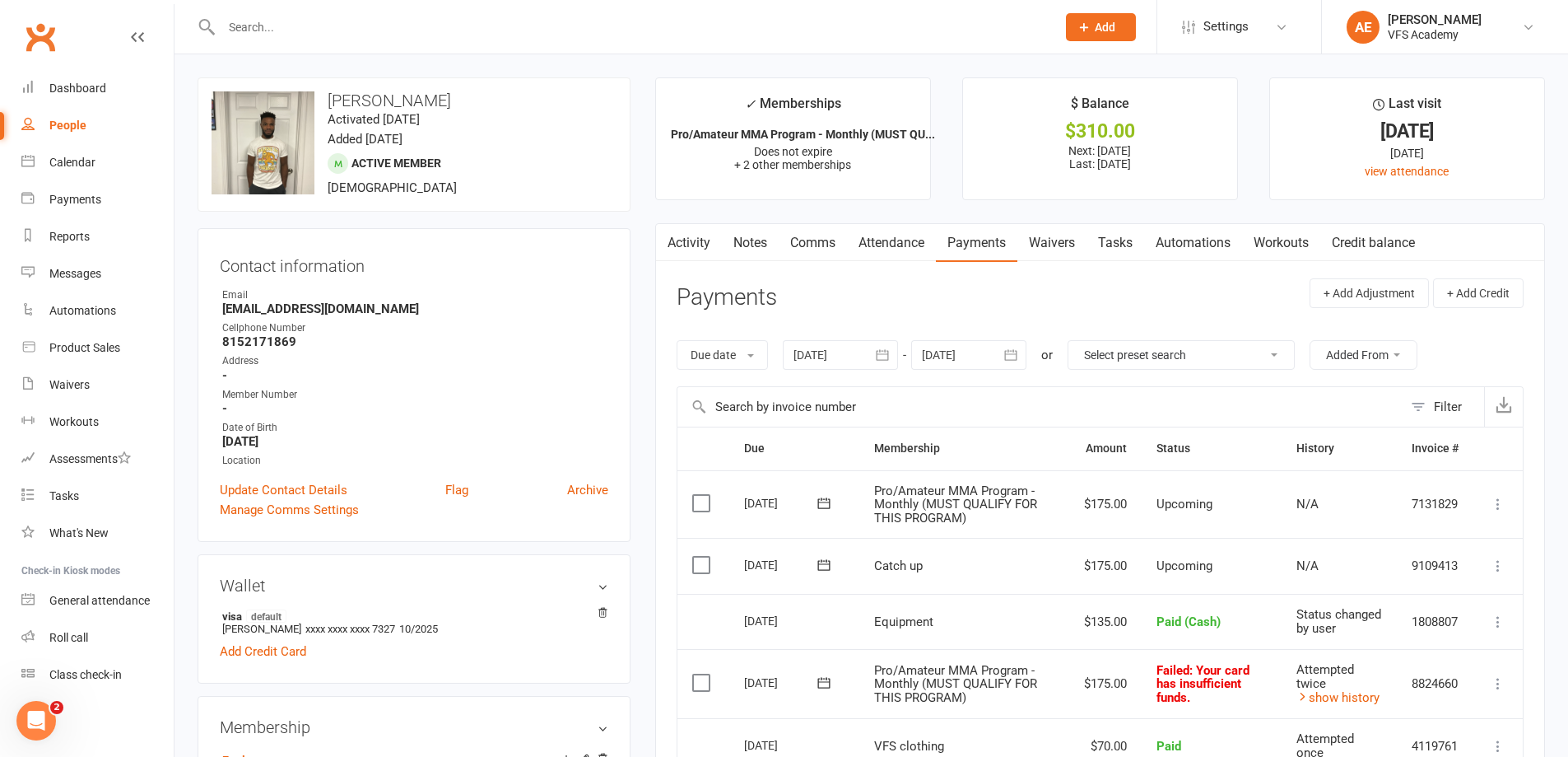
click at [559, 21] on input "text" at bounding box center [630, 27] width 828 height 23
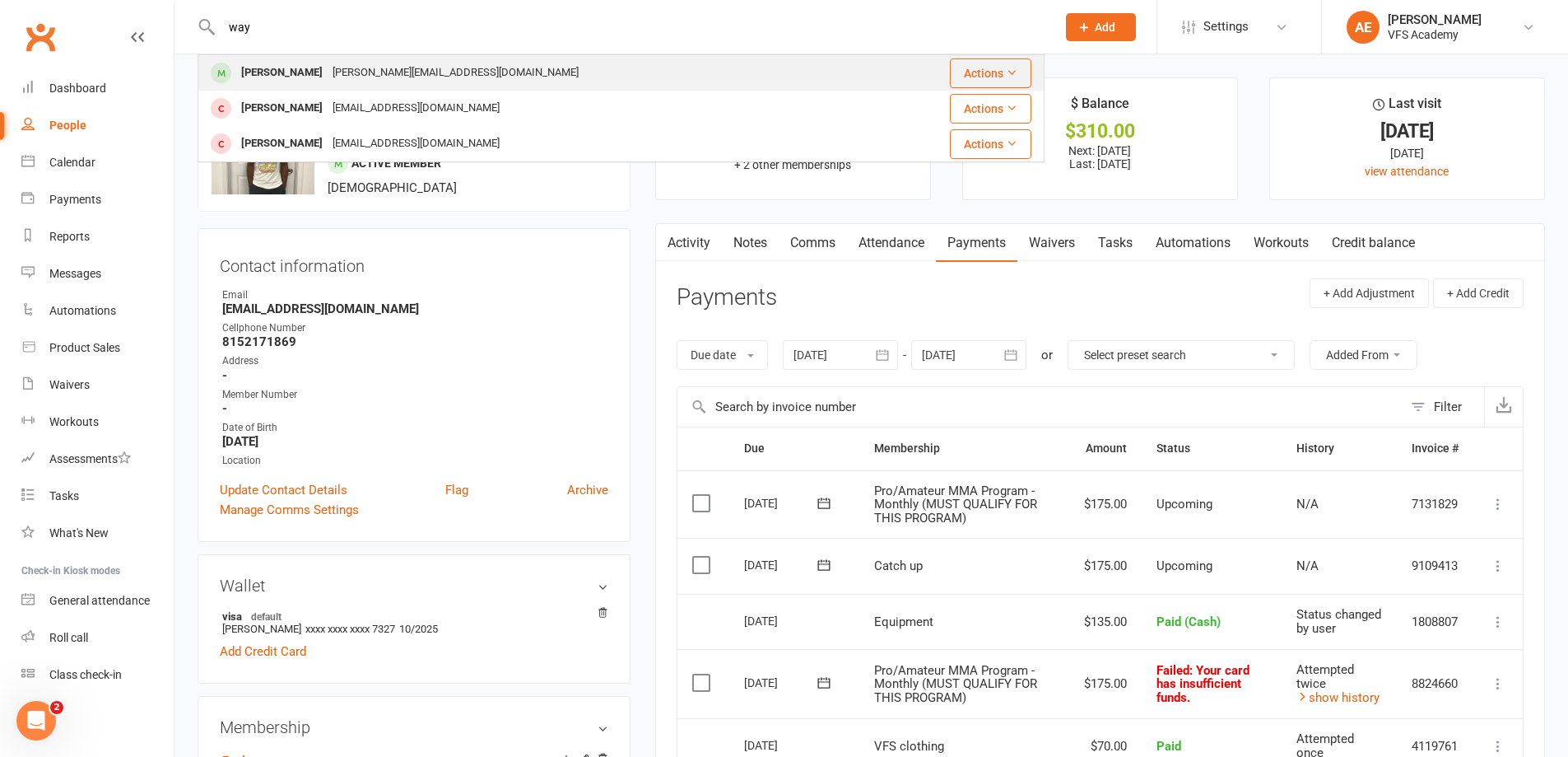
type input "way"
click at [608, 72] on div "[PERSON_NAME] [PERSON_NAME][EMAIL_ADDRESS][DOMAIN_NAME]" at bounding box center [539, 73] width 679 height 34
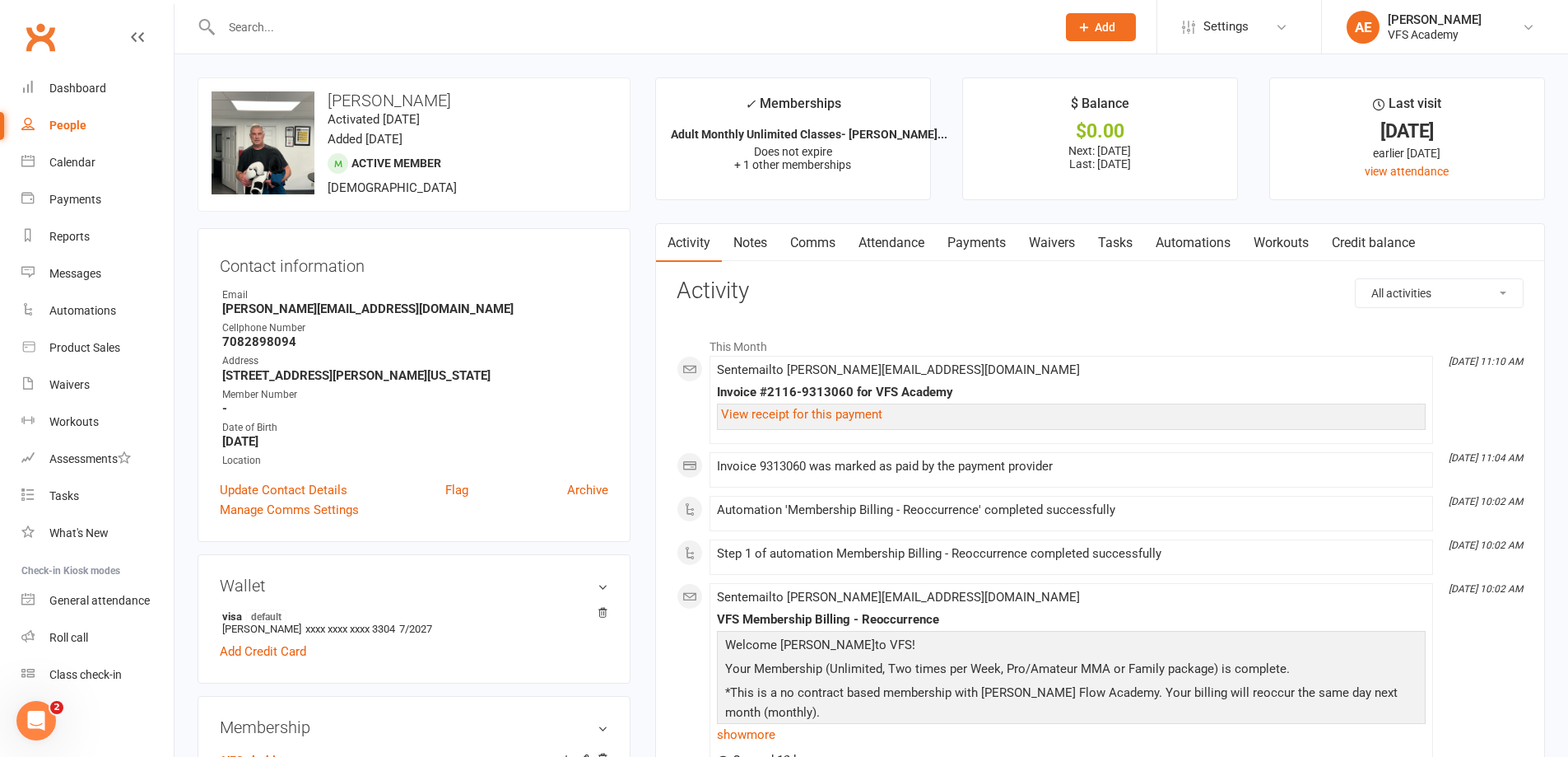
click at [994, 242] on link "Payments" at bounding box center [977, 242] width 82 height 38
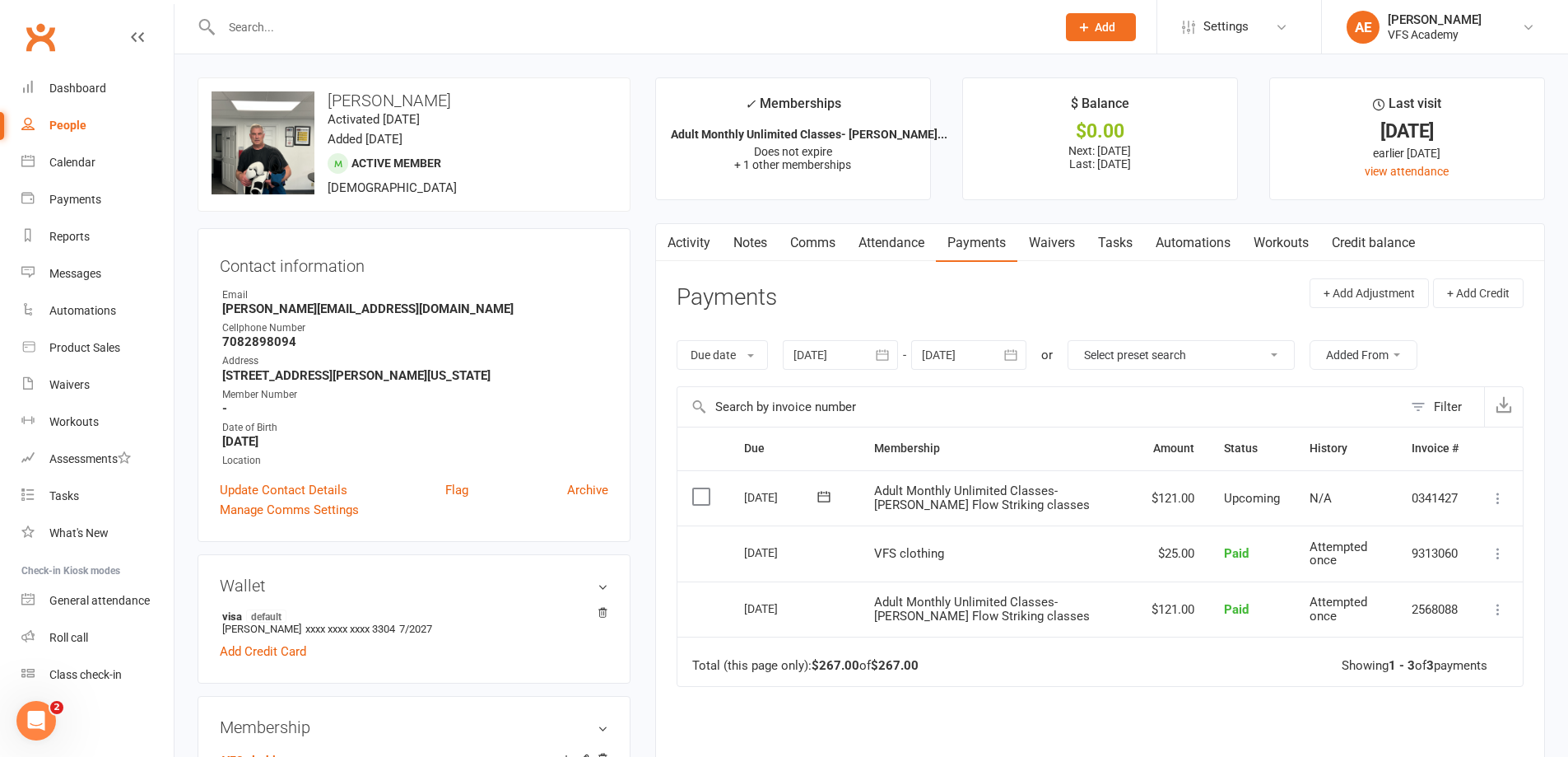
click at [39, 69] on div "Clubworx" at bounding box center [86, 47] width 173 height 61
click at [53, 86] on div "Dashboard" at bounding box center [77, 88] width 57 height 13
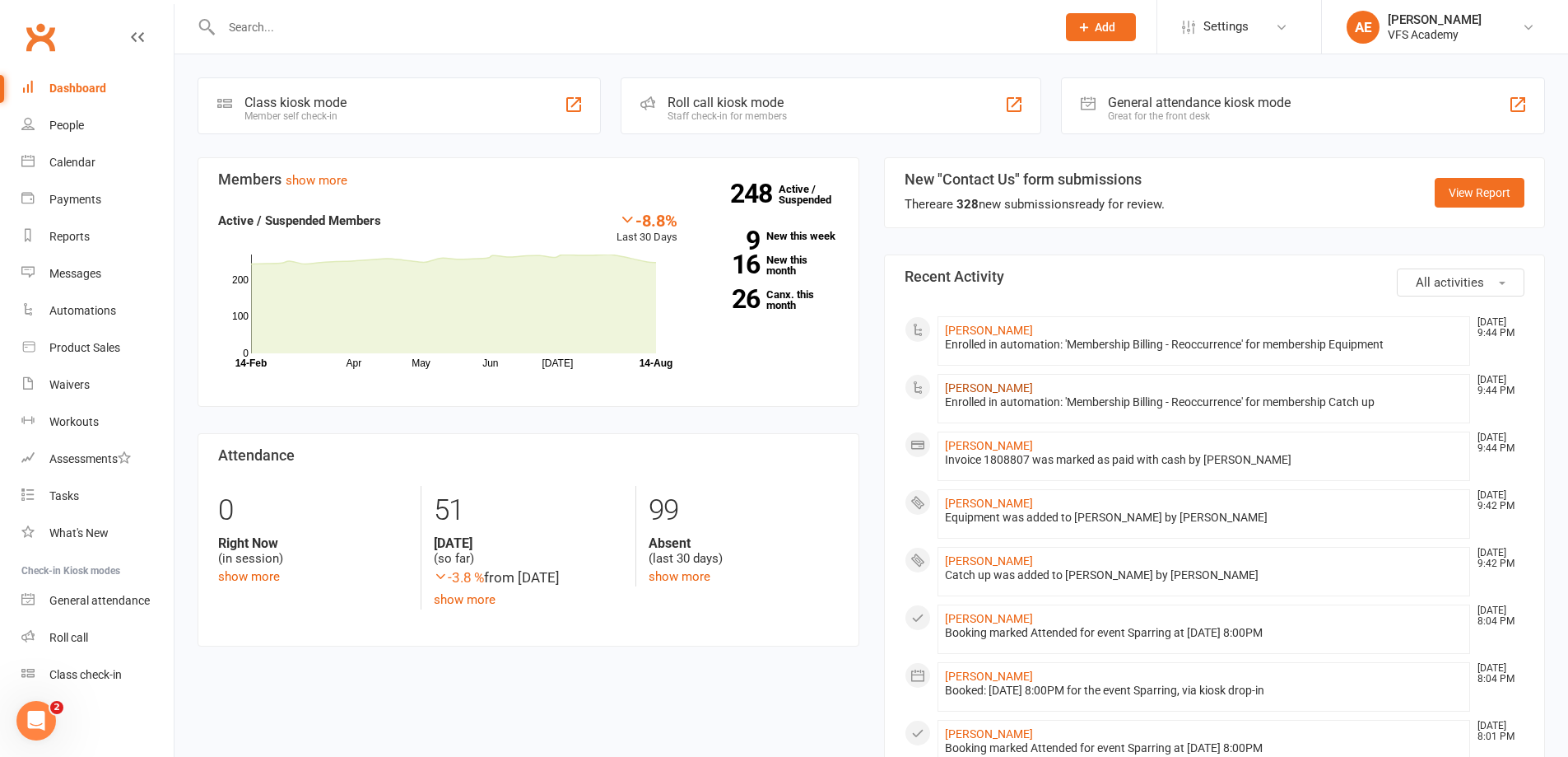
click at [1033, 382] on link "[PERSON_NAME]" at bounding box center [989, 388] width 88 height 13
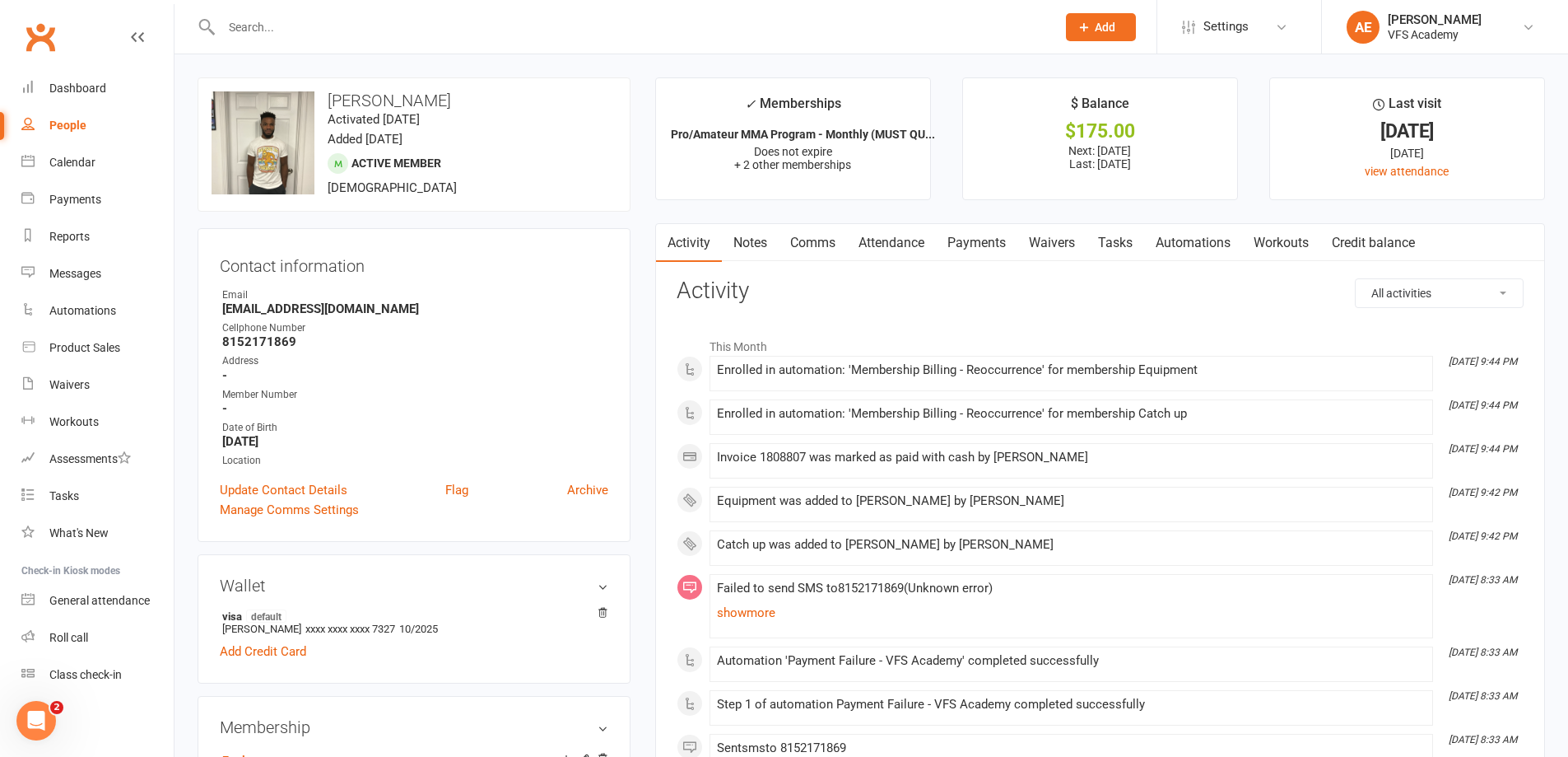
click at [968, 236] on link "Payments" at bounding box center [977, 242] width 82 height 38
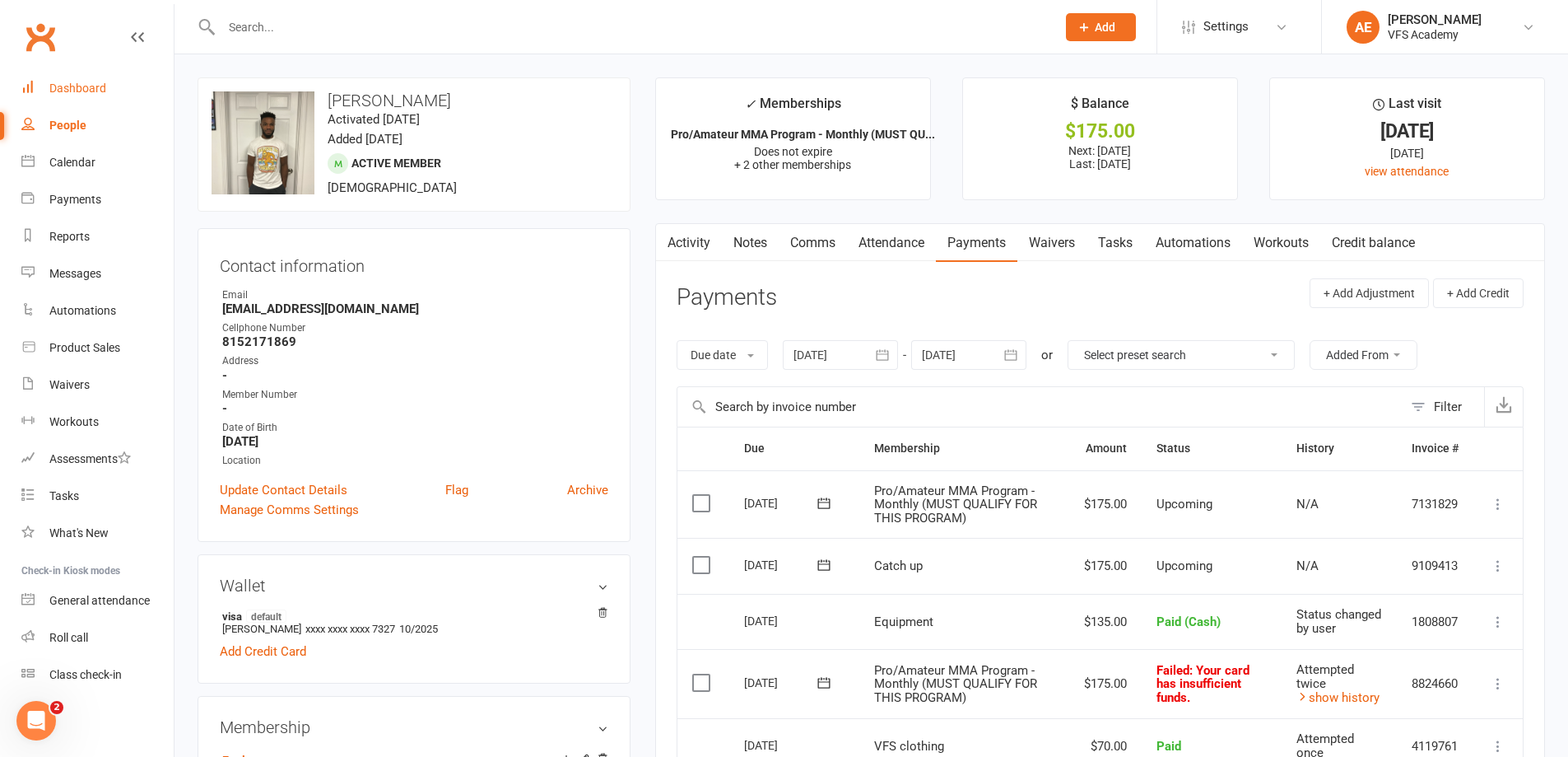
click at [103, 88] on div "Dashboard" at bounding box center [77, 88] width 57 height 13
